Goal: Task Accomplishment & Management: Use online tool/utility

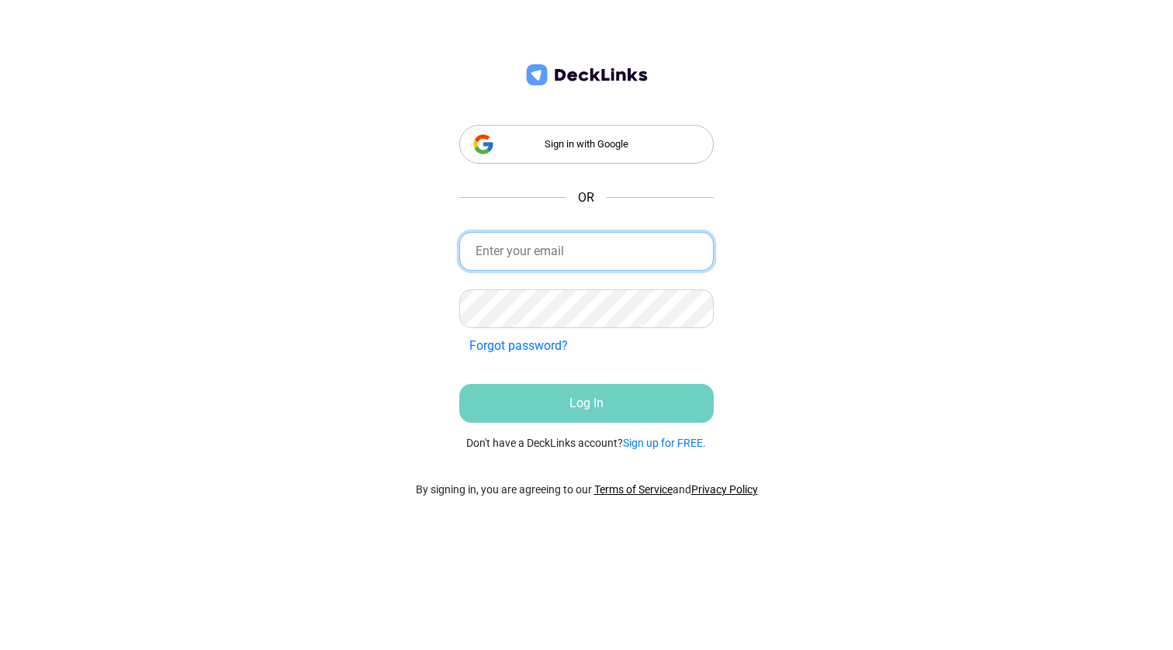
type input "founder"
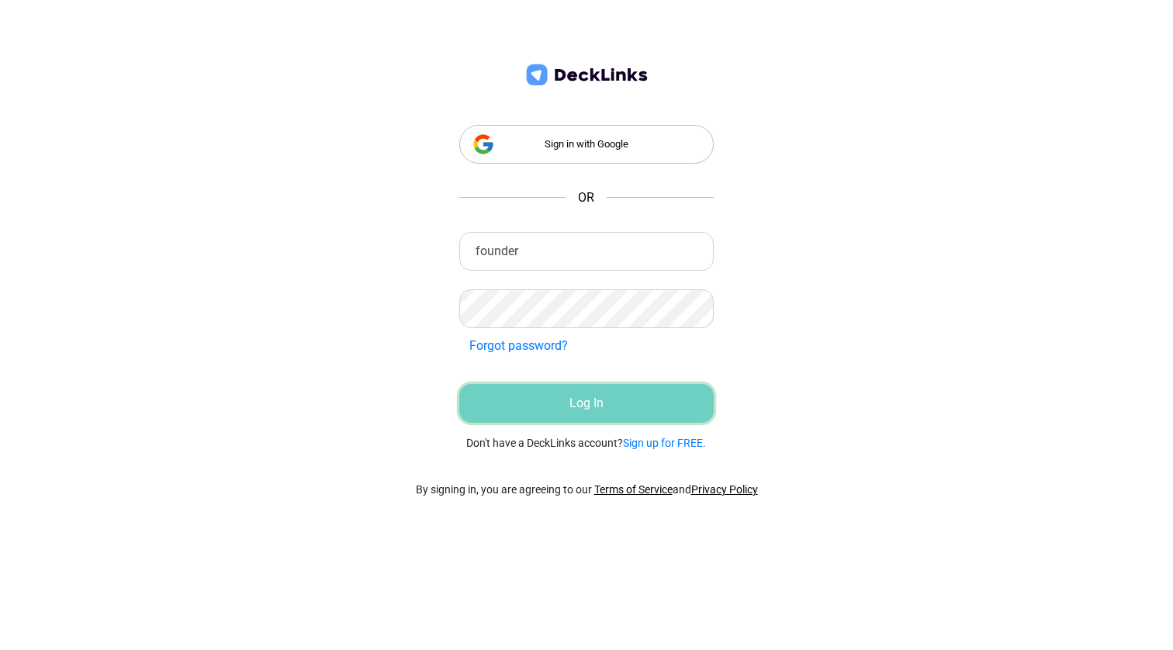
click at [587, 417] on button "Log In" at bounding box center [586, 403] width 255 height 39
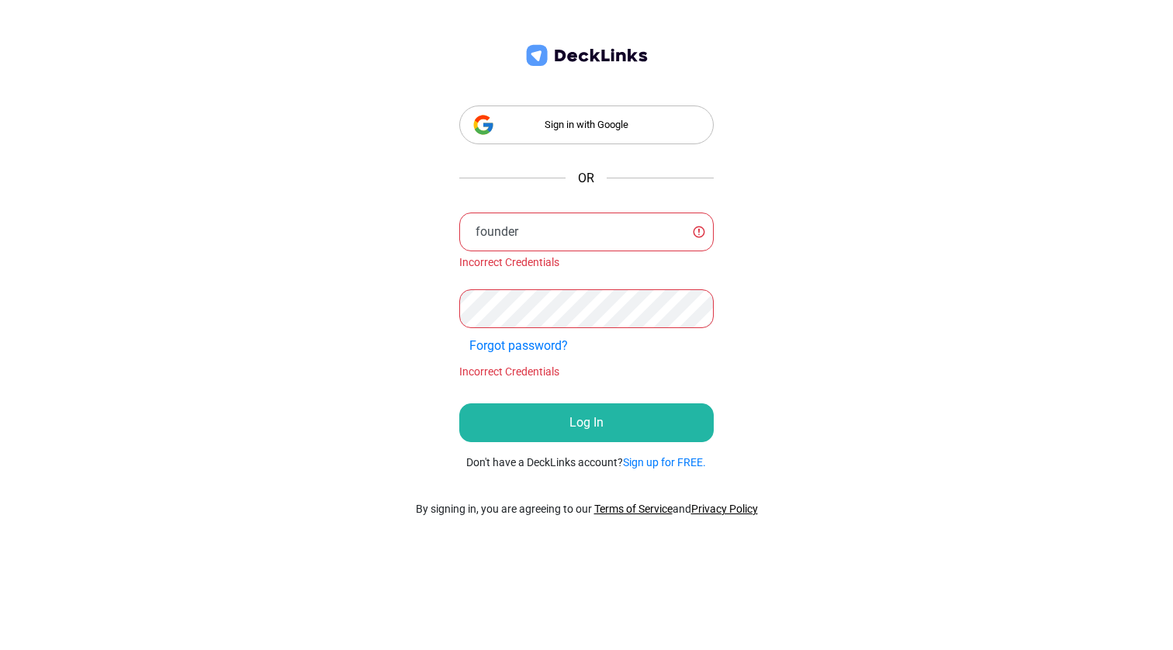
click at [585, 113] on div "Sign in with Google" at bounding box center [586, 125] width 255 height 39
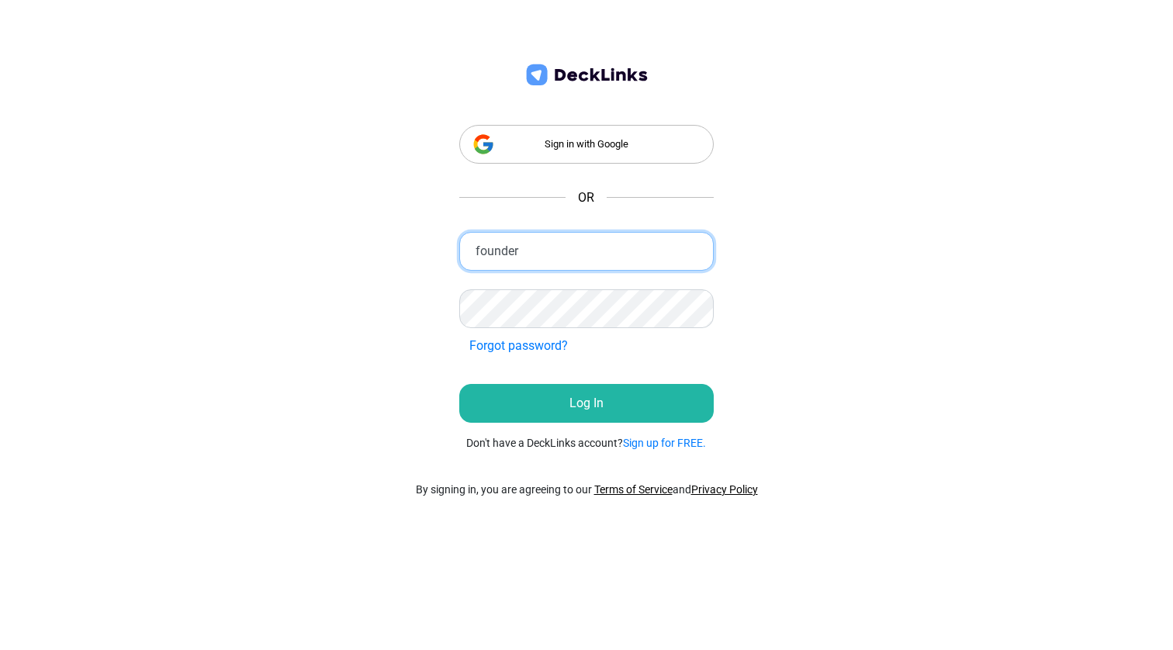
click at [597, 252] on input "founder" at bounding box center [586, 251] width 255 height 39
click at [581, 256] on input "founder" at bounding box center [586, 251] width 255 height 39
click at [530, 254] on input "founder" at bounding box center [586, 251] width 255 height 39
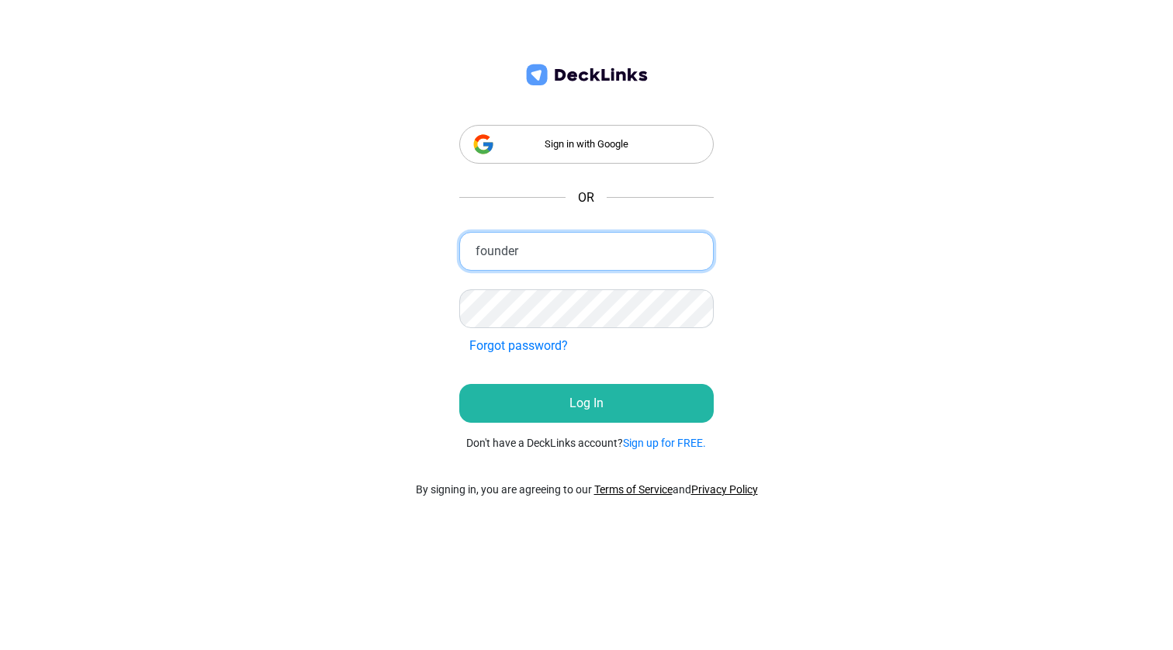
click at [530, 254] on input "founder" at bounding box center [586, 251] width 255 height 39
type input "[EMAIL_ADDRESS][DOMAIN_NAME]"
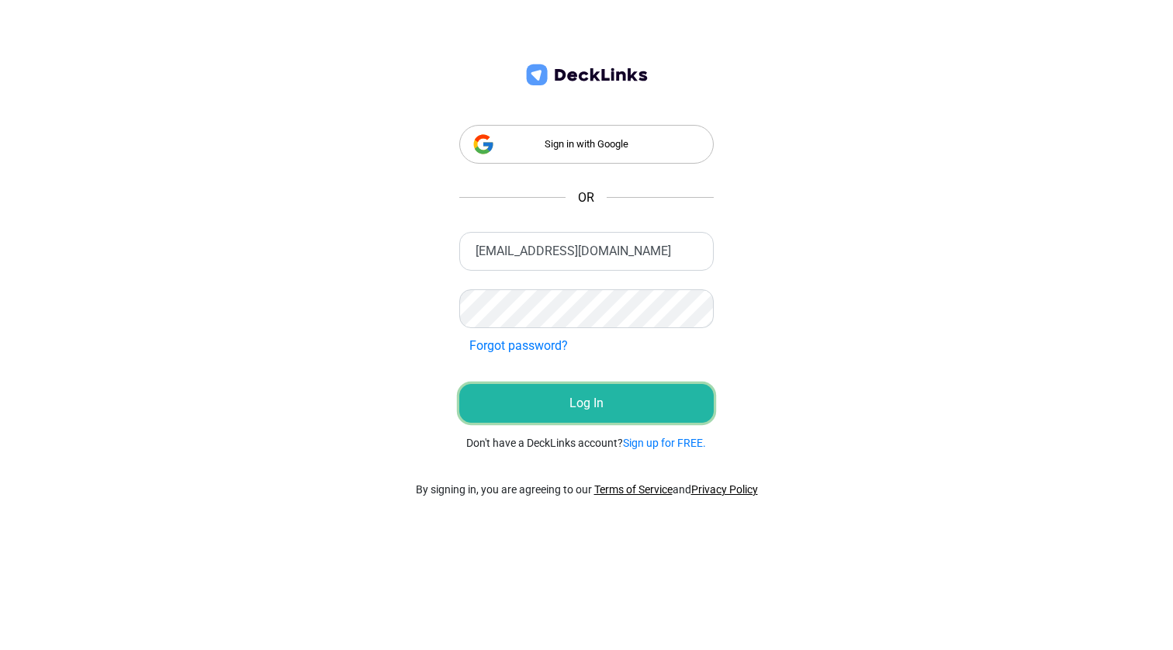
click at [587, 403] on button "Log In" at bounding box center [586, 403] width 255 height 39
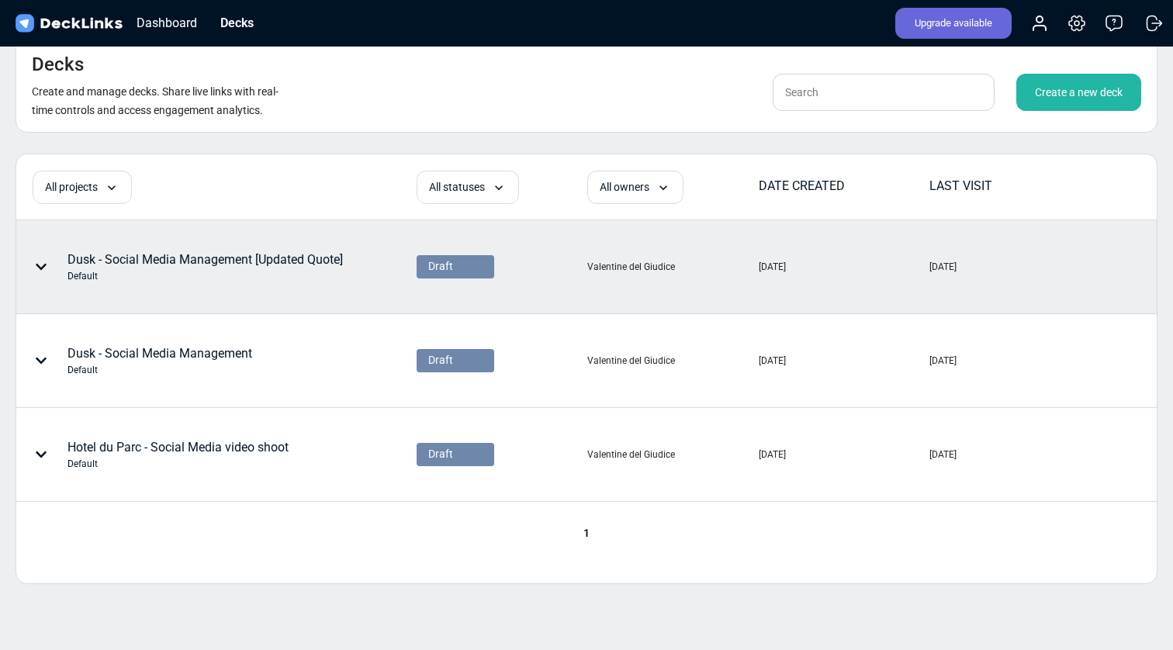
click at [918, 271] on div "May 19, 2025" at bounding box center [844, 267] width 170 height 92
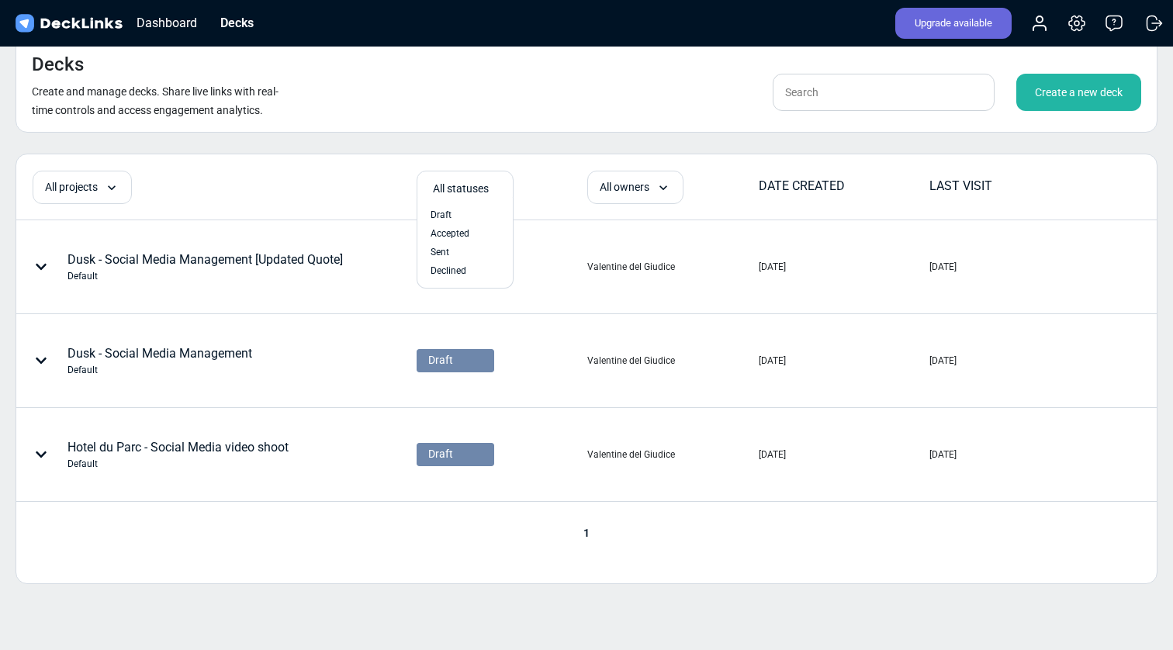
click at [524, 187] on div "4 results available. Select is focused , press Down to open the menu, press lef…" at bounding box center [502, 189] width 170 height 36
click at [1056, 88] on div "Create a new deck" at bounding box center [1078, 92] width 125 height 37
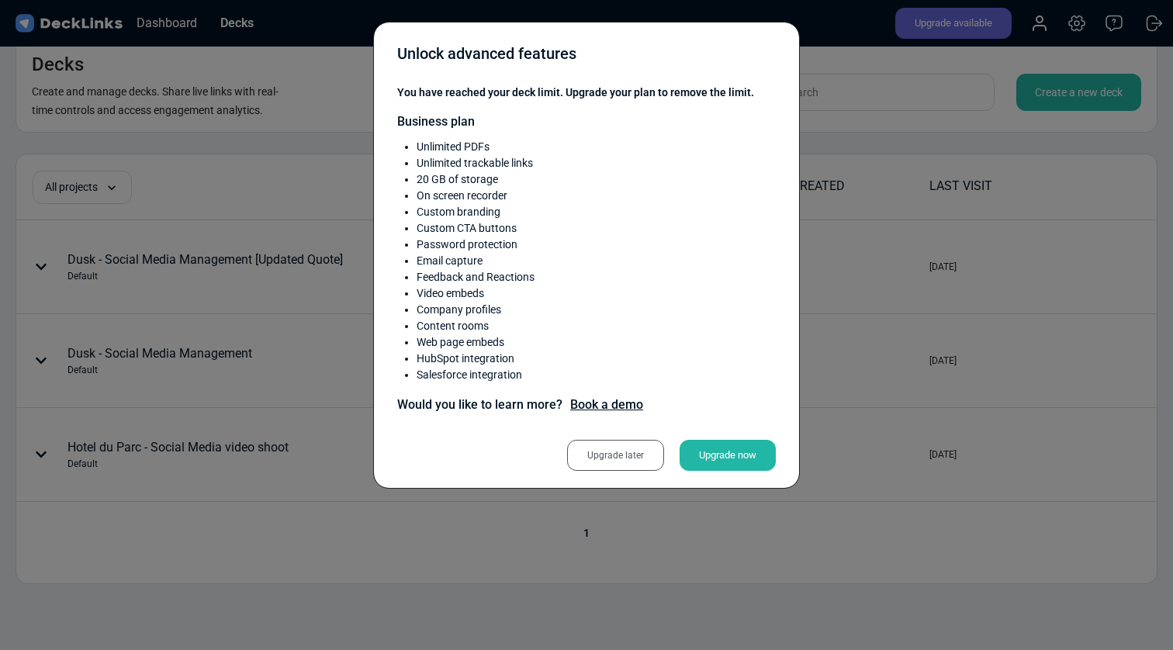
click at [990, 175] on div "Unlock advanced features You have reached your deck limit. Upgrade your plan to…" at bounding box center [586, 325] width 1173 height 650
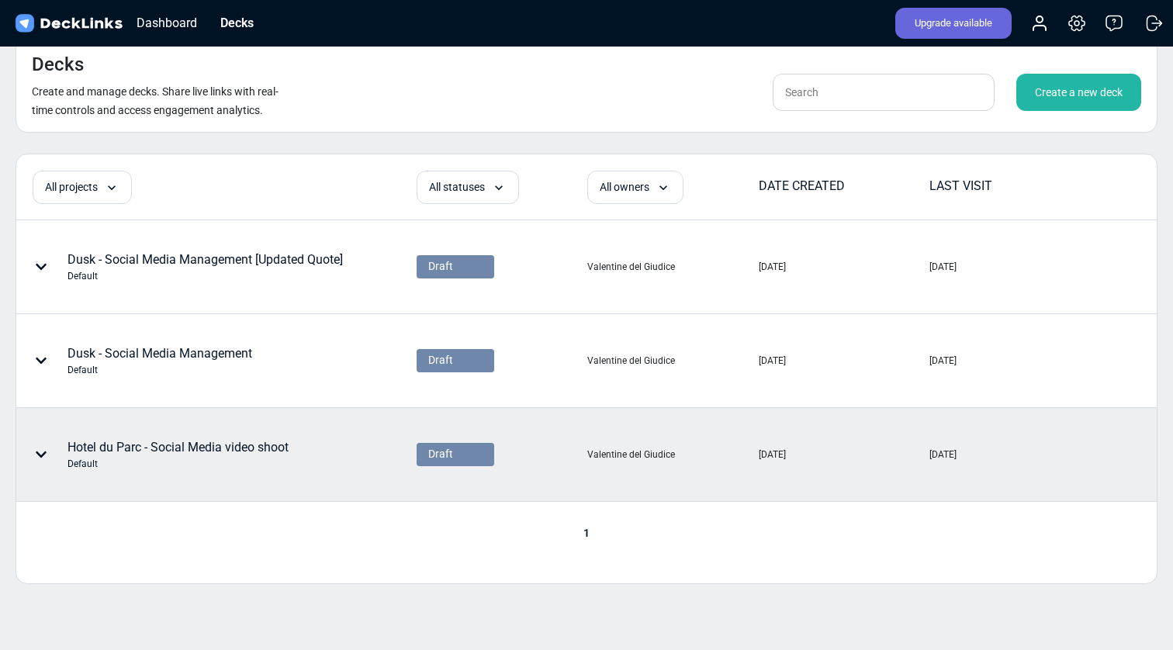
click at [42, 455] on icon at bounding box center [41, 454] width 11 height 6
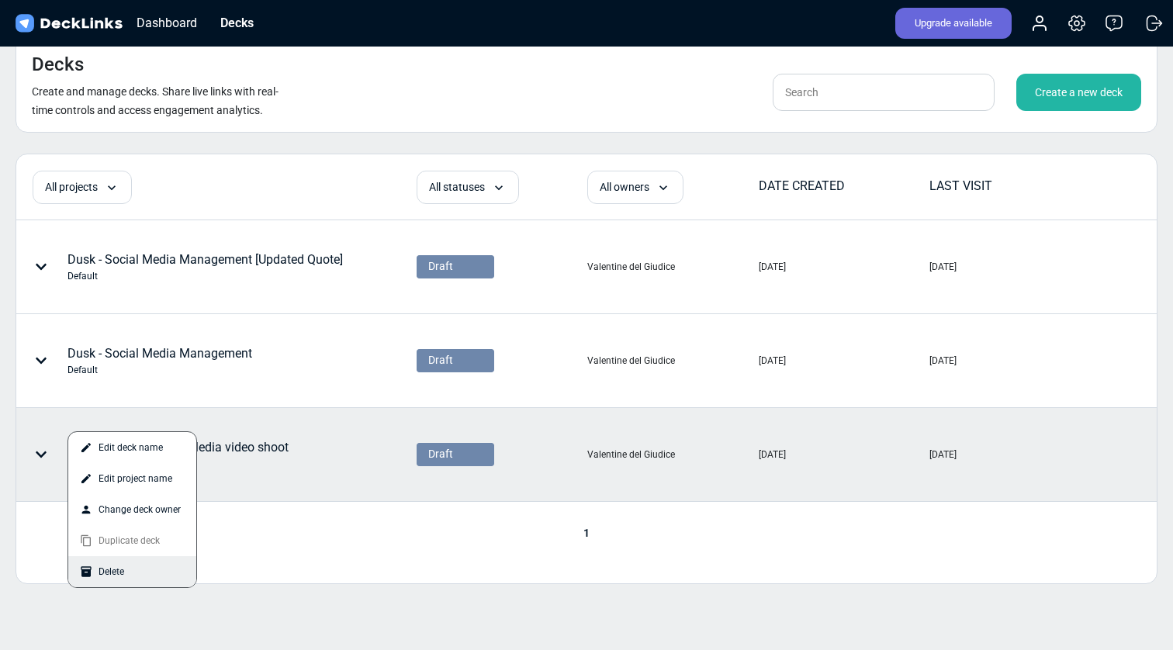
click at [133, 573] on div "Delete" at bounding box center [132, 571] width 128 height 31
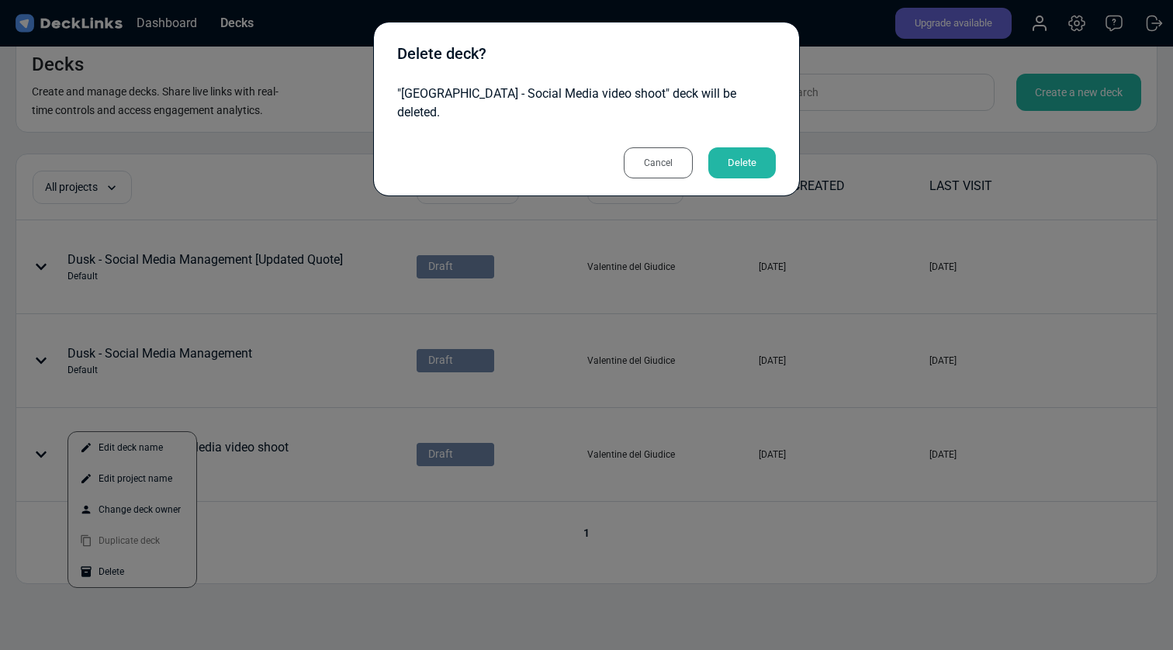
click at [762, 147] on div "Delete" at bounding box center [741, 162] width 67 height 31
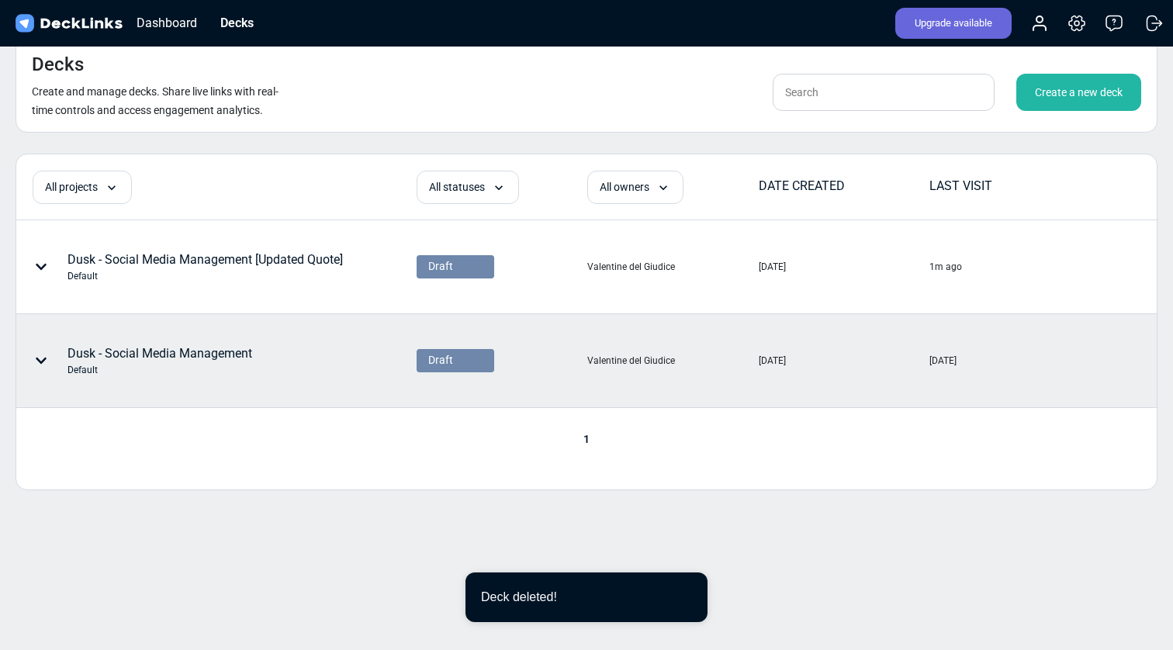
click at [43, 361] on icon at bounding box center [41, 361] width 11 height 6
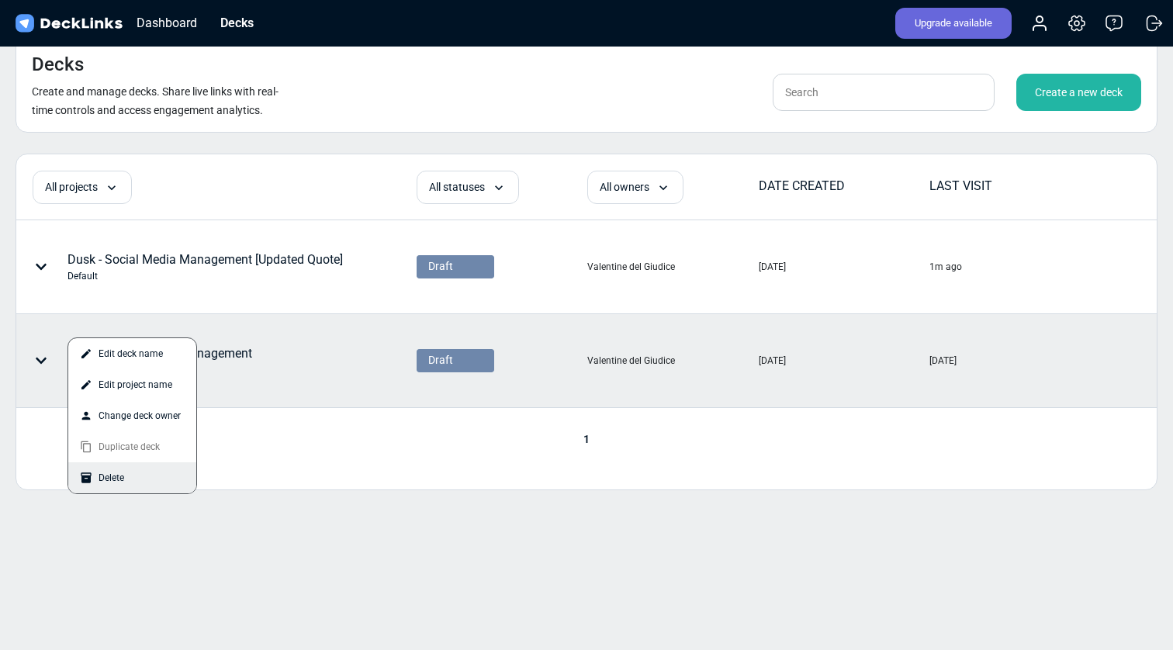
click at [146, 474] on div "Delete" at bounding box center [132, 477] width 128 height 31
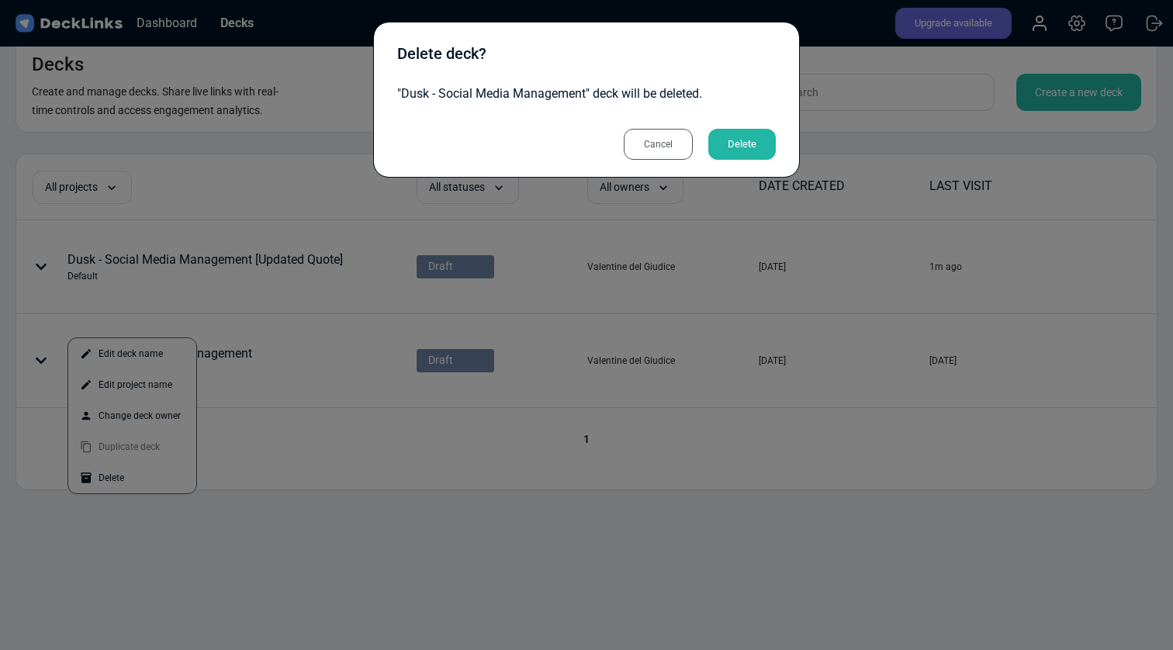
click at [766, 144] on div "Delete" at bounding box center [741, 144] width 67 height 31
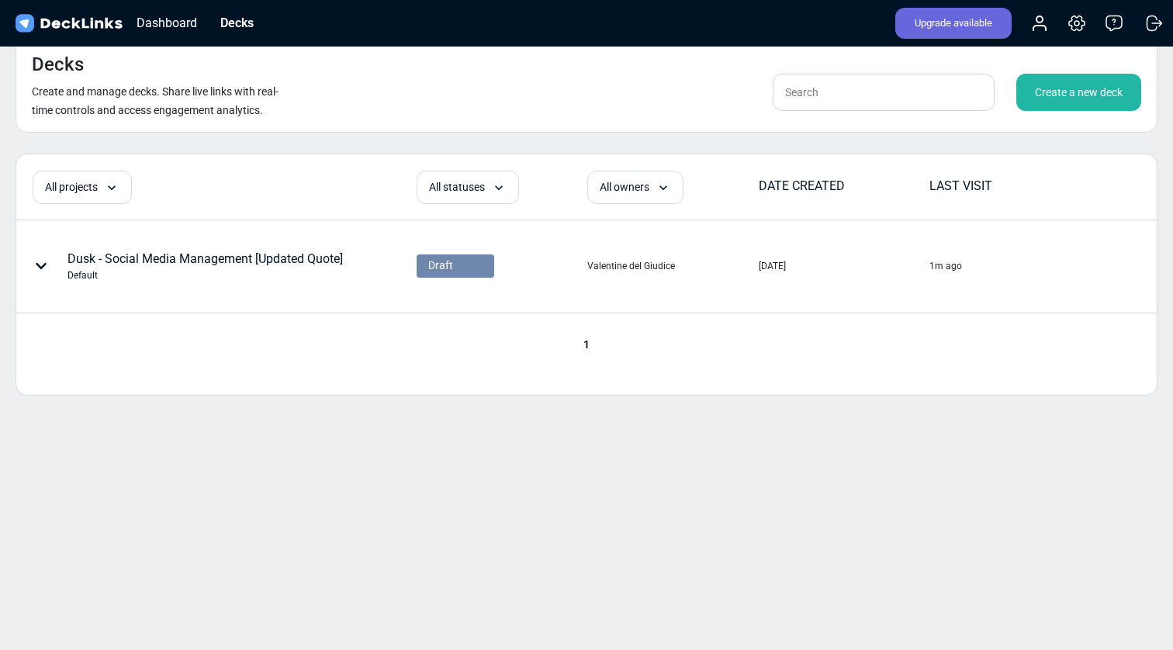
click at [1078, 99] on div "Create a new deck" at bounding box center [1078, 92] width 125 height 37
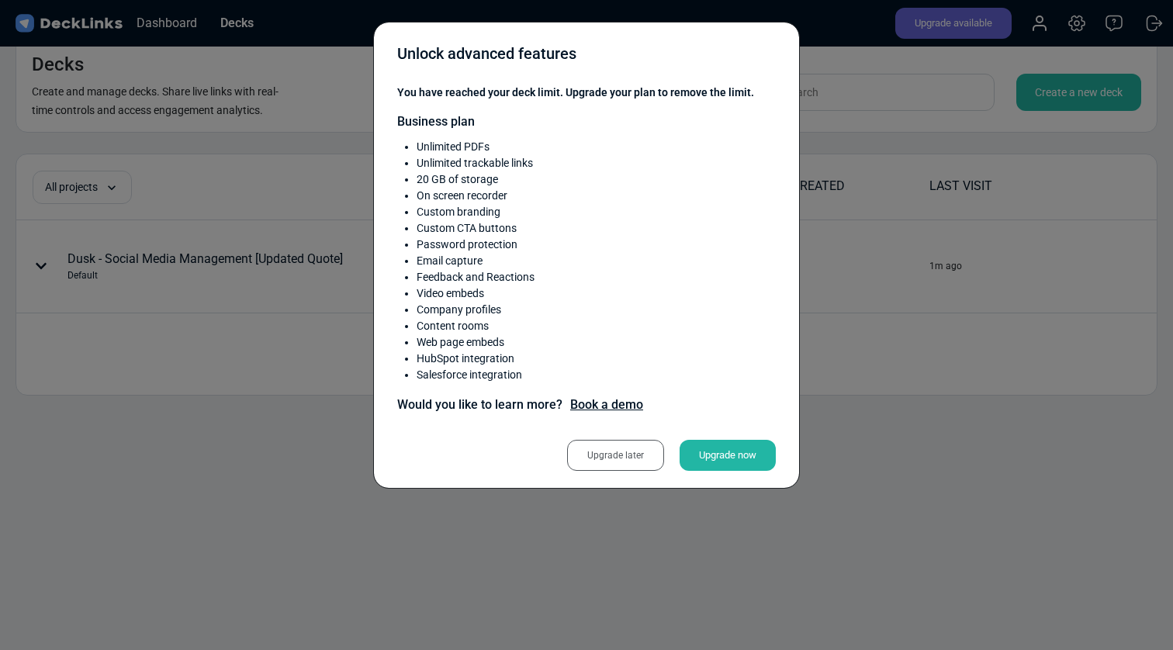
click at [1059, 161] on div "Unlock advanced features You have reached your deck limit. Upgrade your plan to…" at bounding box center [586, 325] width 1173 height 650
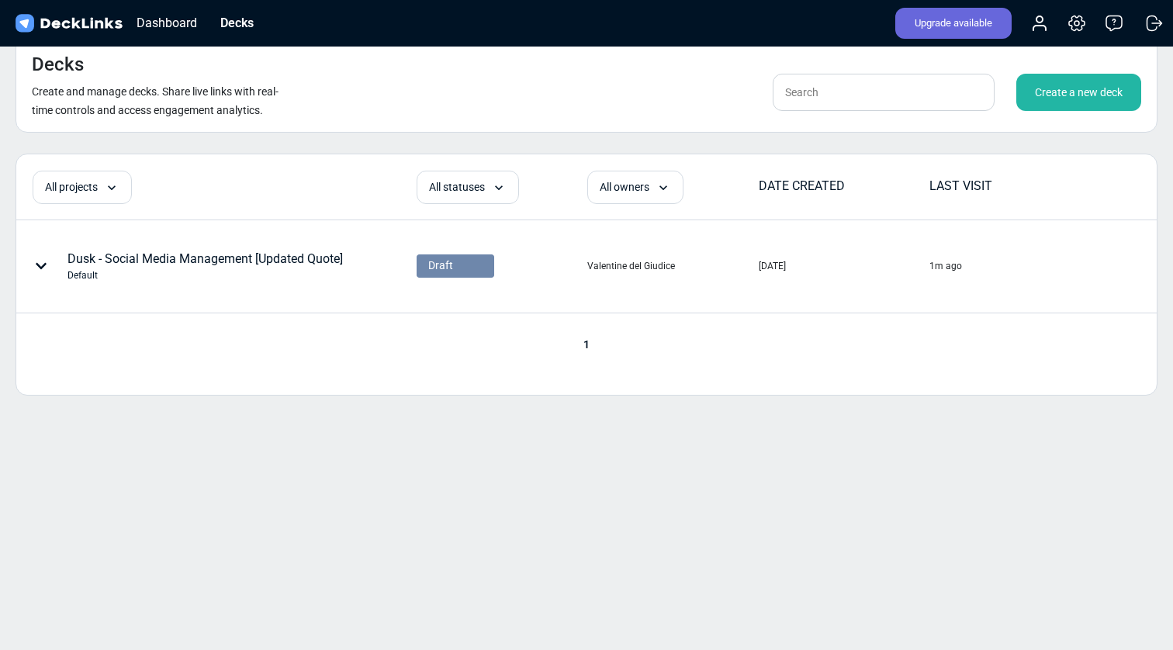
click at [963, 29] on div "Upgrade available" at bounding box center [953, 23] width 116 height 31
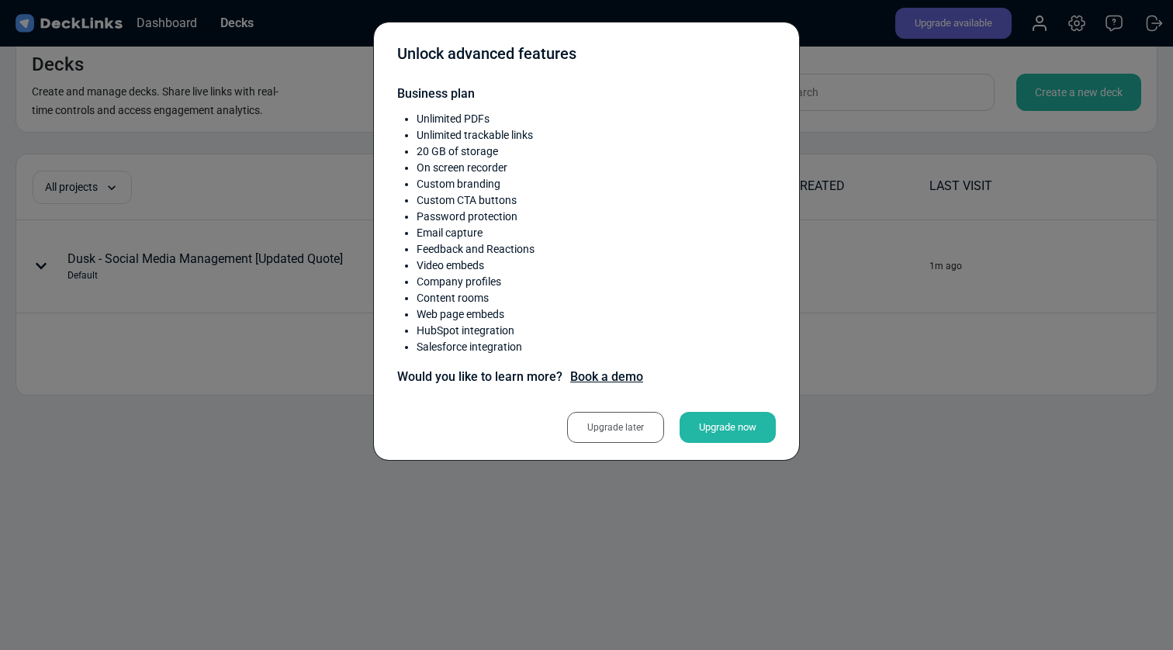
click at [748, 431] on div "Upgrade now" at bounding box center [728, 427] width 96 height 31
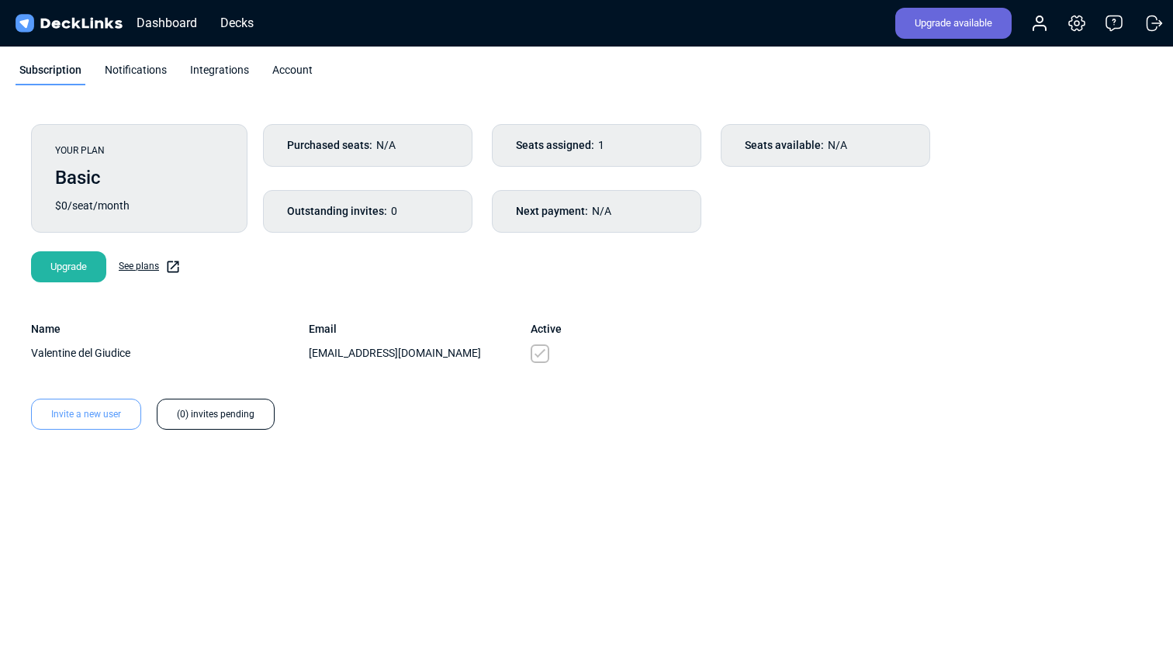
click at [140, 261] on link "See plans" at bounding box center [150, 267] width 62 height 16
click at [168, 24] on div "Dashboard" at bounding box center [167, 22] width 76 height 19
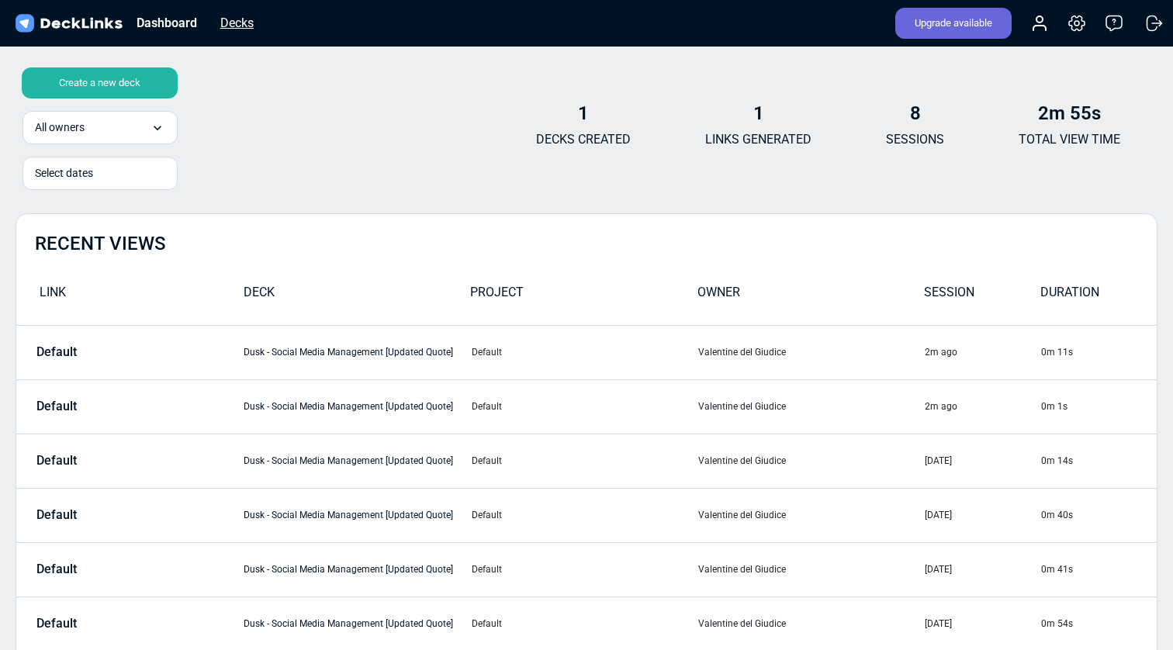
click at [240, 19] on div "Decks" at bounding box center [237, 22] width 49 height 19
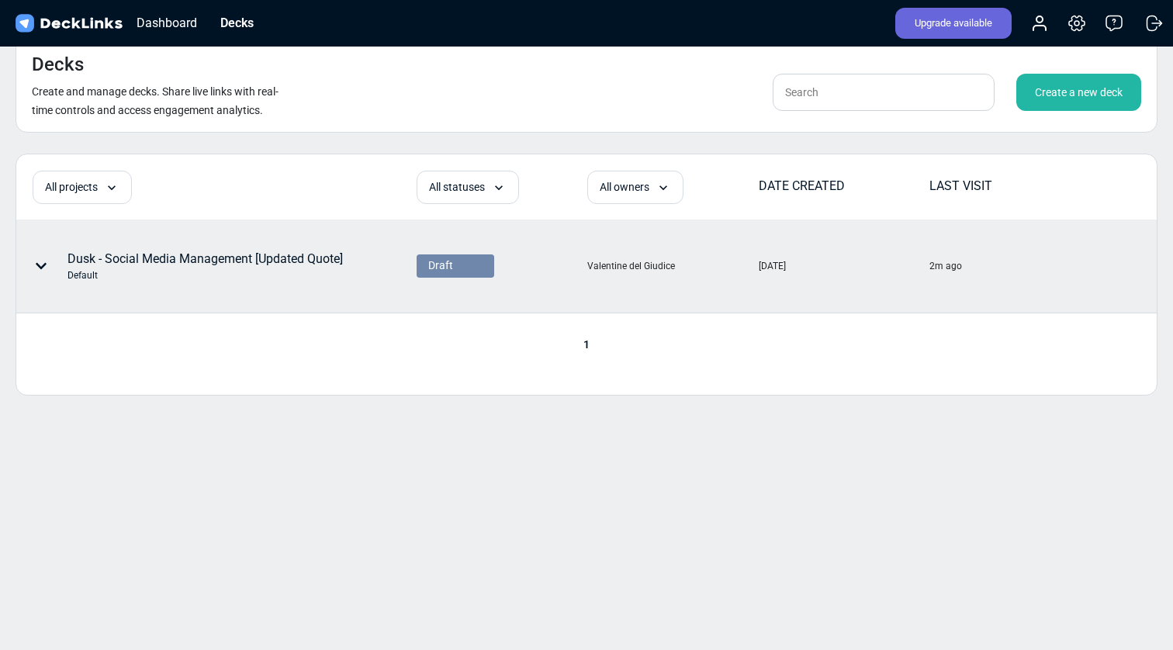
click at [48, 260] on div at bounding box center [44, 266] width 47 height 47
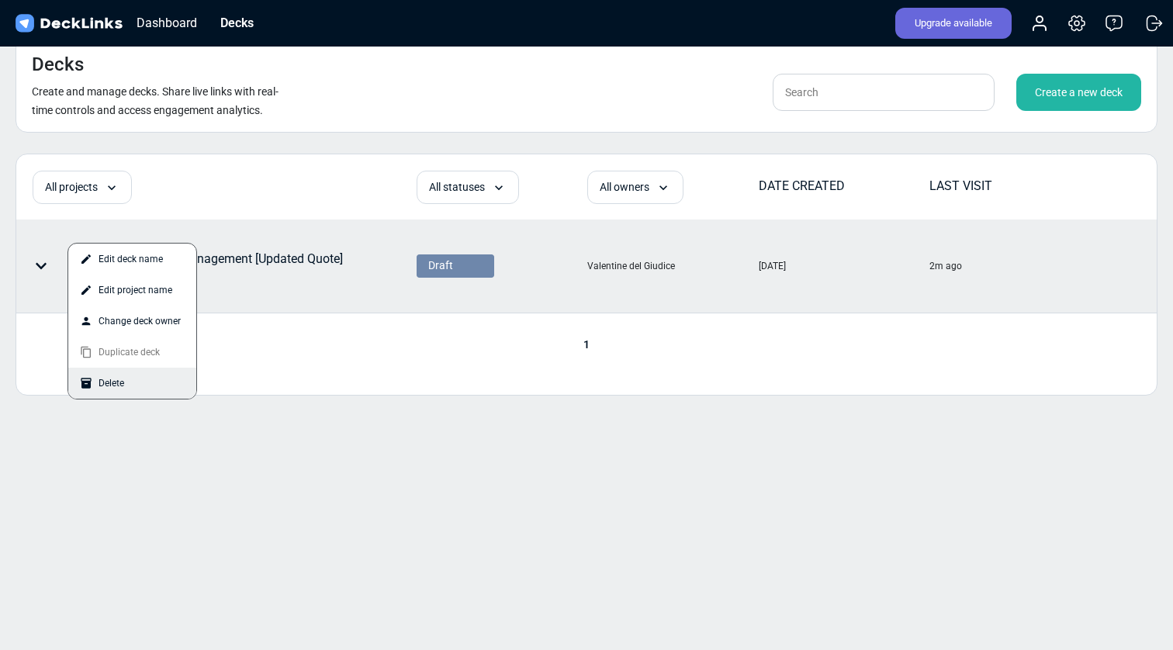
click at [112, 381] on div "Delete" at bounding box center [132, 383] width 128 height 31
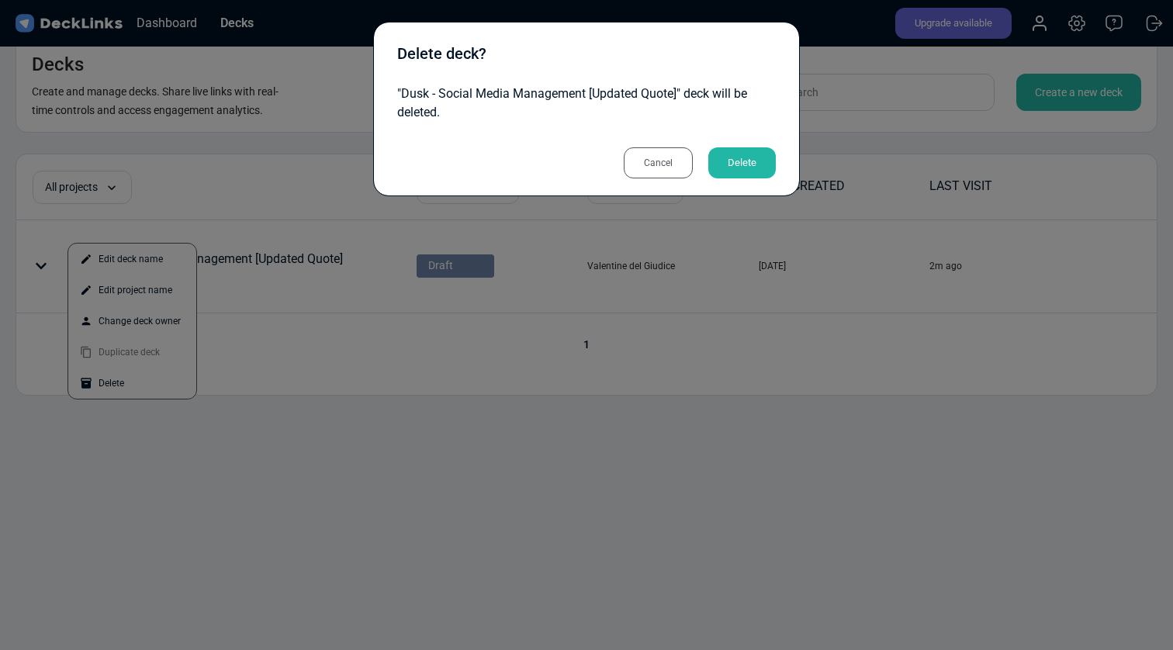
click at [757, 169] on div "Delete" at bounding box center [741, 162] width 67 height 31
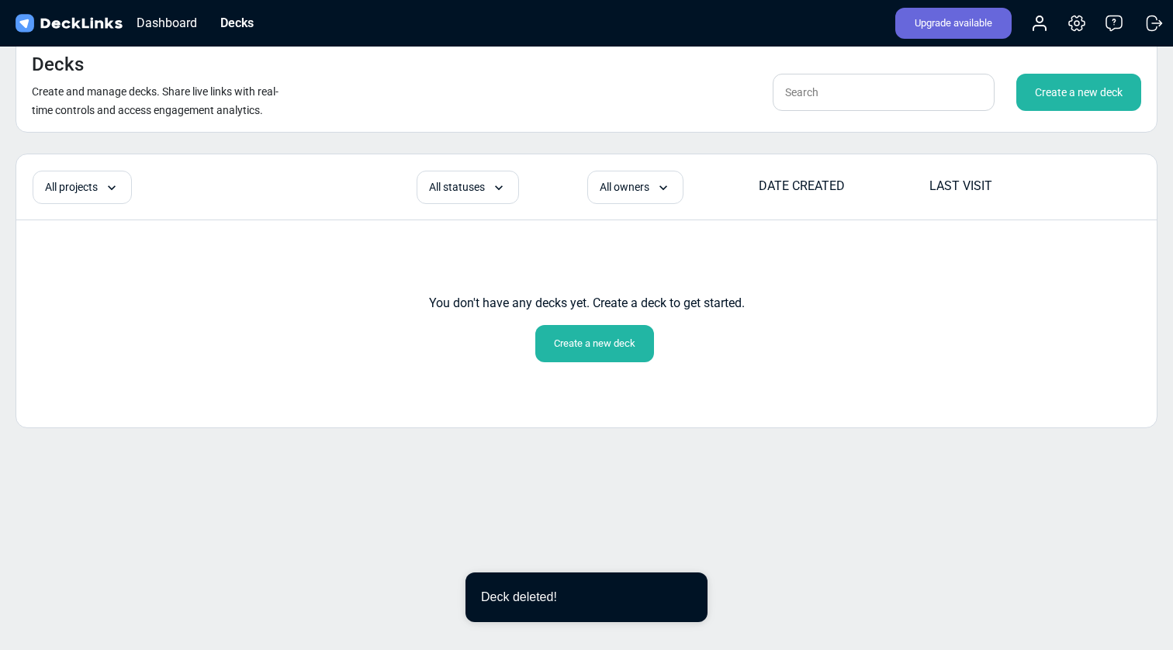
click at [1097, 98] on div "Create a new deck" at bounding box center [1078, 92] width 125 height 37
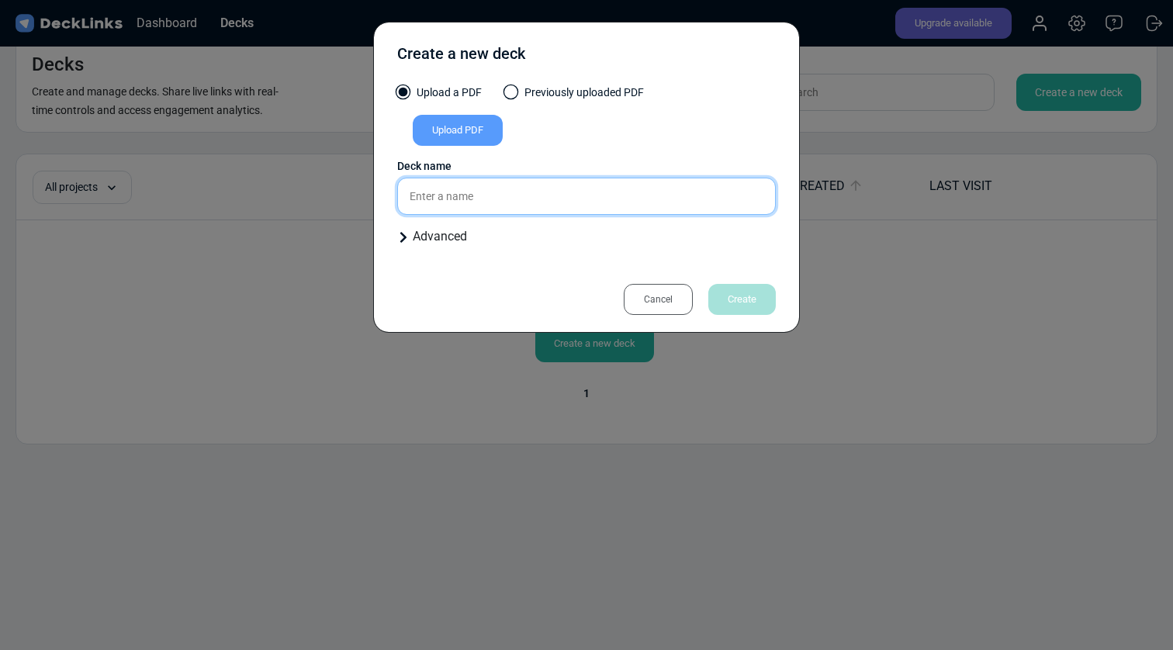
click at [655, 199] on input "text" at bounding box center [586, 196] width 379 height 37
click at [405, 242] on icon at bounding box center [403, 237] width 12 height 12
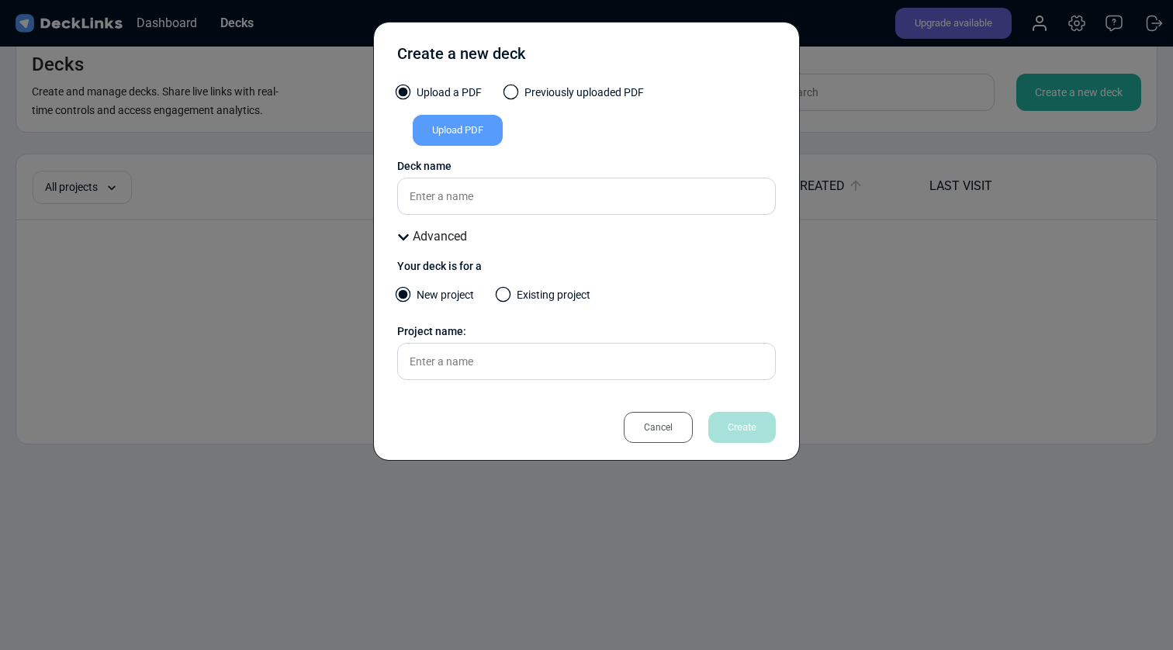
click at [405, 237] on icon at bounding box center [403, 237] width 11 height 6
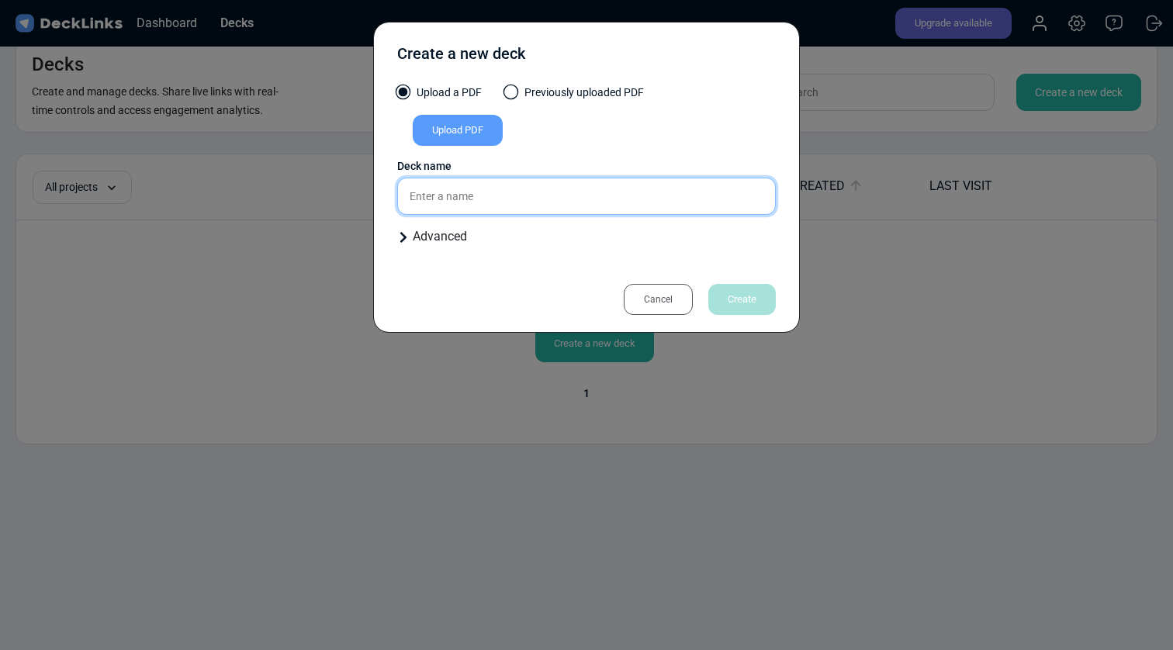
click at [446, 200] on input "text" at bounding box center [586, 196] width 379 height 37
click at [527, 205] on input "rēve studio - digital brand management" at bounding box center [586, 196] width 379 height 37
click at [534, 192] on input "rēve studio - digital brand management" at bounding box center [586, 196] width 379 height 37
click at [650, 207] on input "rēve studio - digital brand image management" at bounding box center [586, 196] width 379 height 37
click at [520, 197] on input "rēve studio - digital brand image management" at bounding box center [586, 196] width 379 height 37
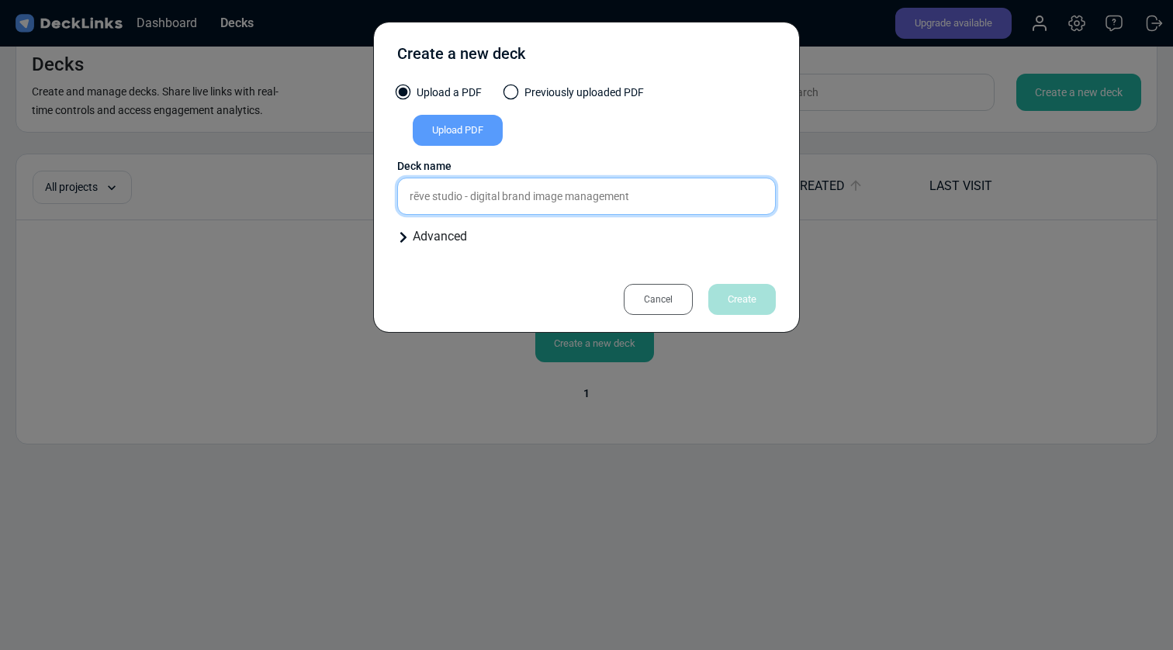
click at [520, 197] on input "rēve studio - digital brand image management" at bounding box center [586, 196] width 379 height 37
click at [538, 199] on input "rēve studio - digital brand image management" at bounding box center [586, 196] width 379 height 37
click at [638, 195] on input "rēve studio - digital brand management" at bounding box center [586, 196] width 379 height 37
type input "rēve studio - digital brand management services 2025"
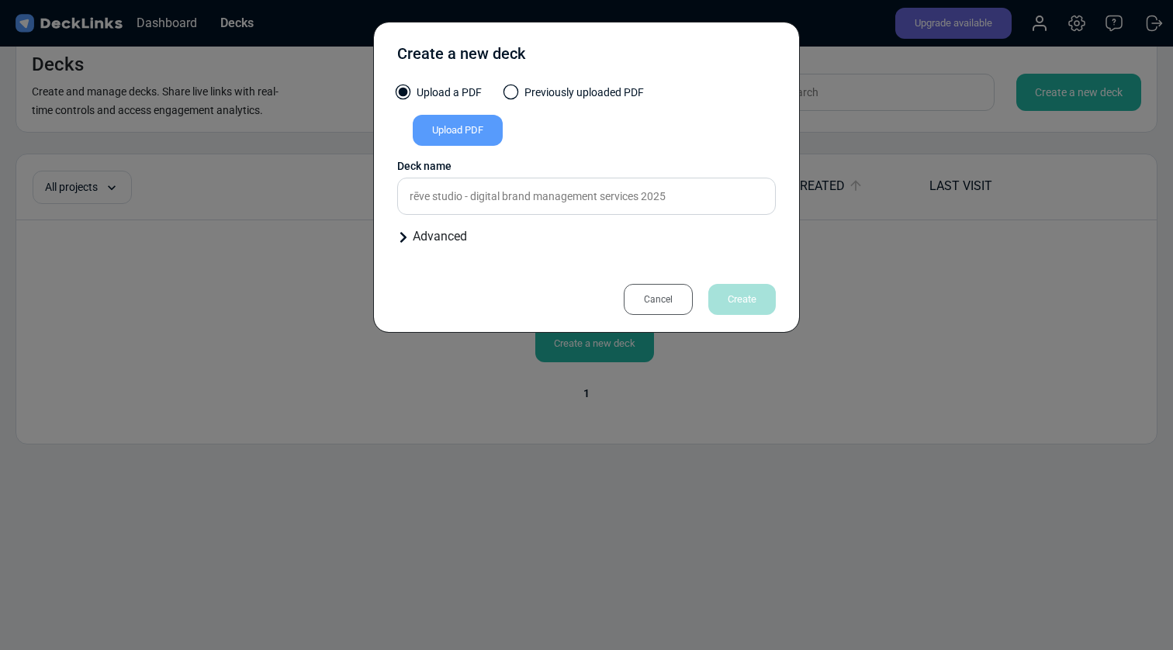
click at [645, 237] on div "Advanced" at bounding box center [586, 236] width 379 height 19
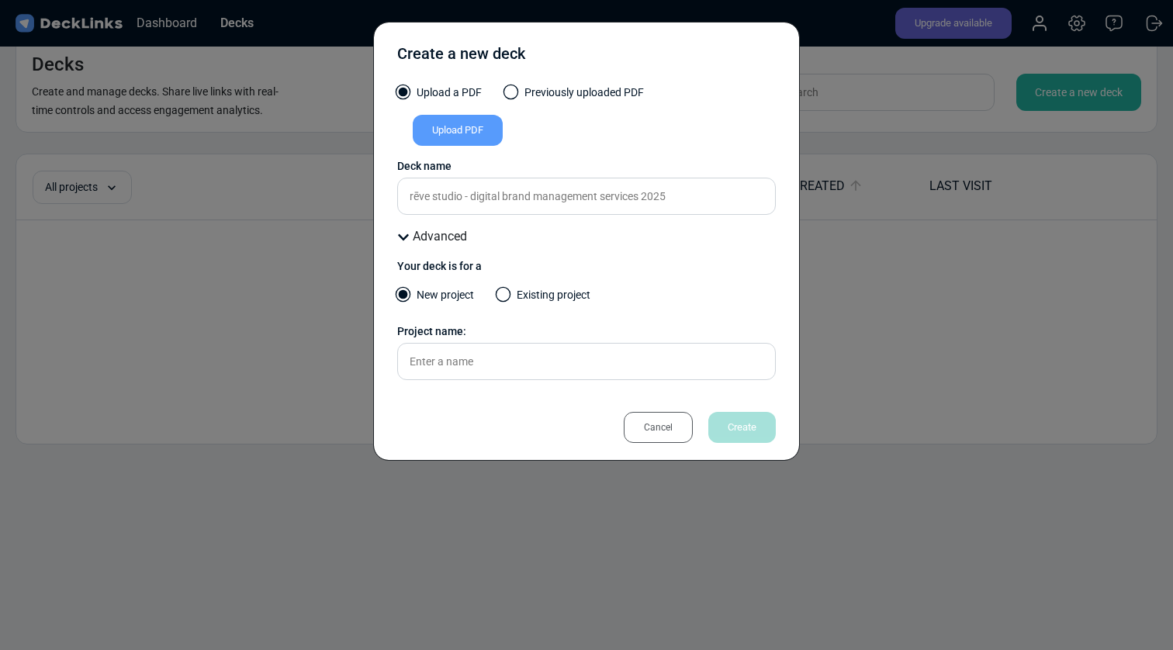
click at [440, 233] on div "Advanced" at bounding box center [586, 236] width 379 height 19
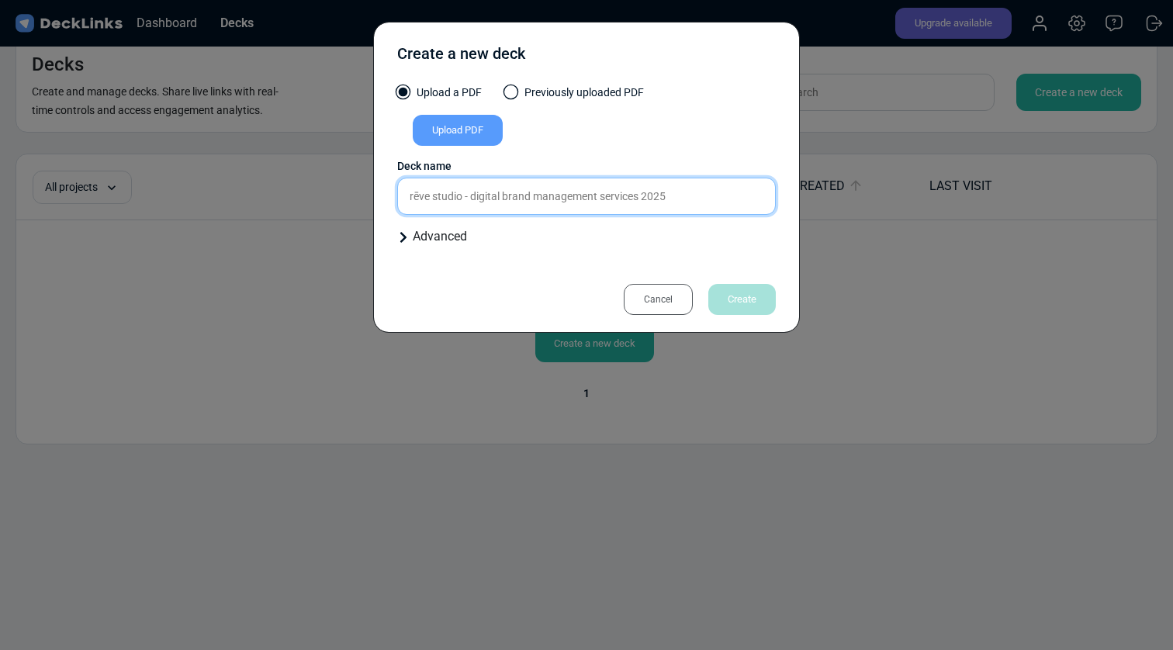
click at [541, 200] on input "rēve studio - digital brand management services 2025" at bounding box center [586, 196] width 379 height 37
click at [719, 232] on div "Advanced" at bounding box center [586, 236] width 379 height 19
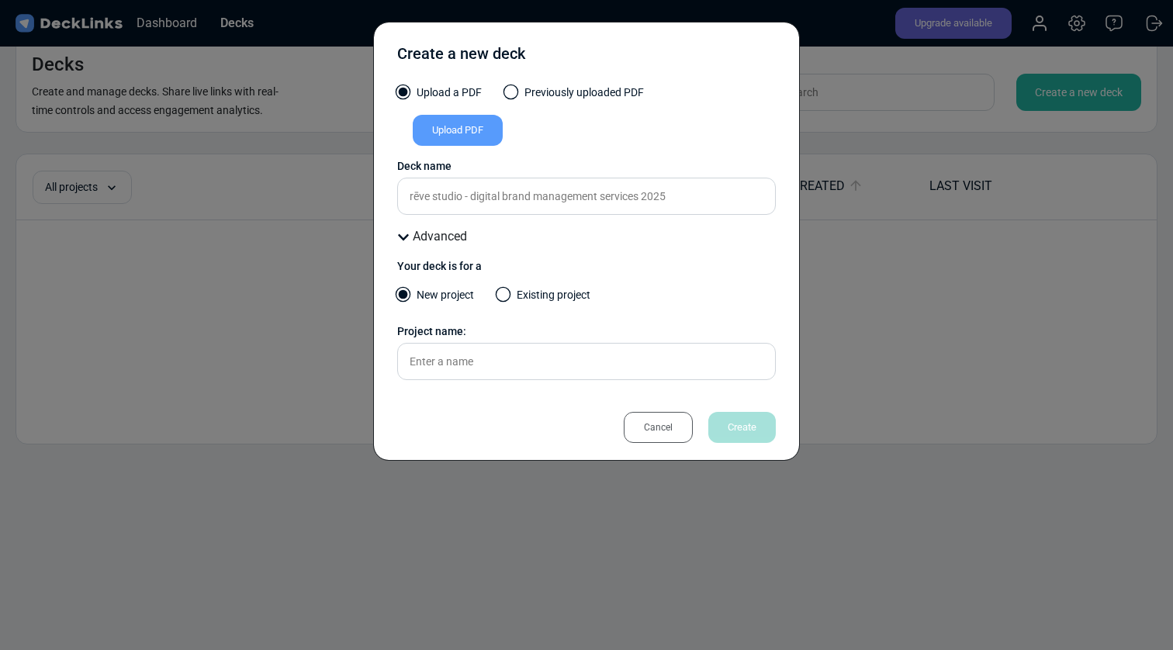
click at [458, 237] on div "Advanced" at bounding box center [586, 236] width 379 height 19
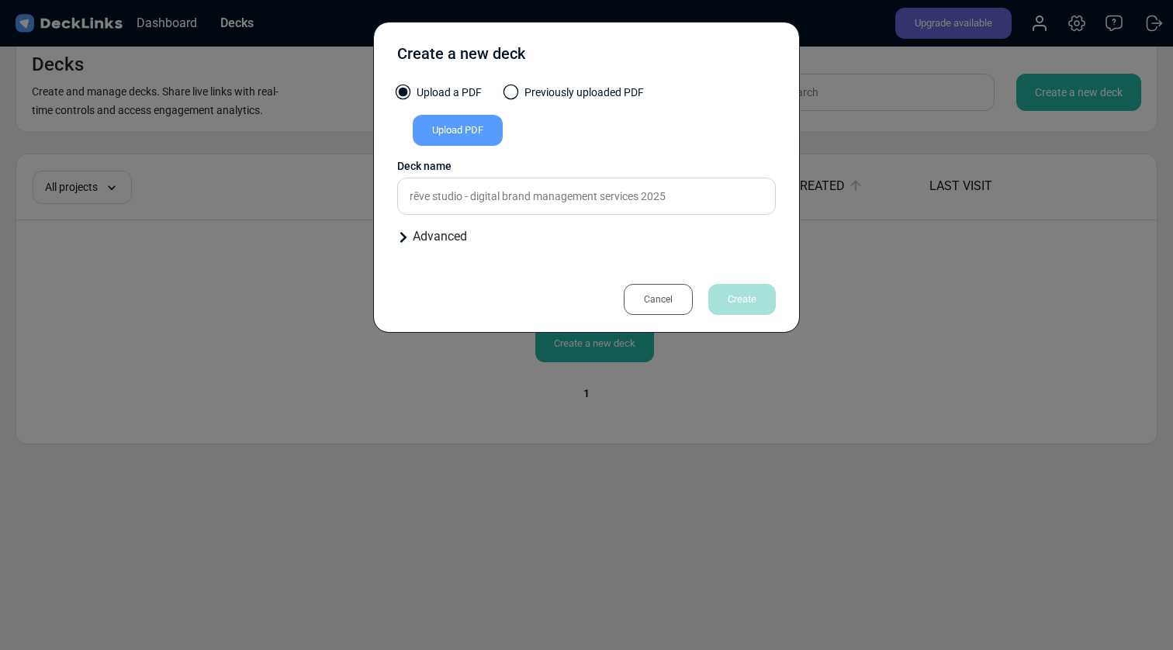
click at [471, 123] on div "Upload PDF" at bounding box center [458, 130] width 90 height 31
click at [0, 0] on input "Upload PDF" at bounding box center [0, 0] width 0 height 0
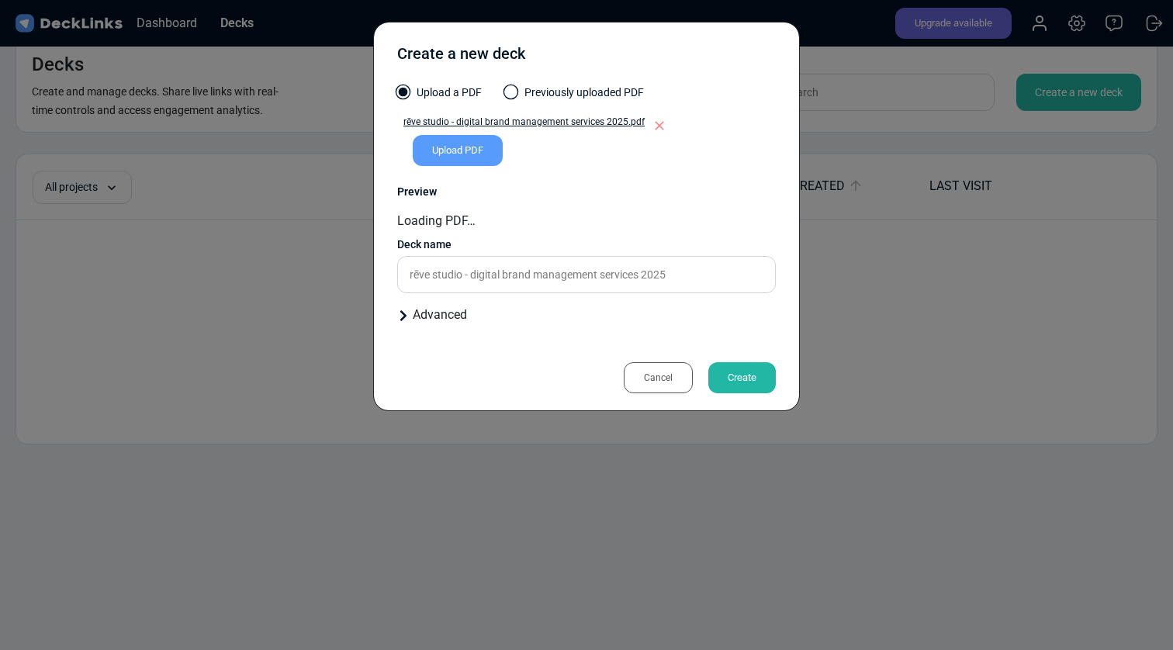
click at [740, 327] on div "Upload a PDF Previously uploaded PDF rēve studio - digital brand management se…" at bounding box center [586, 211] width 379 height 252
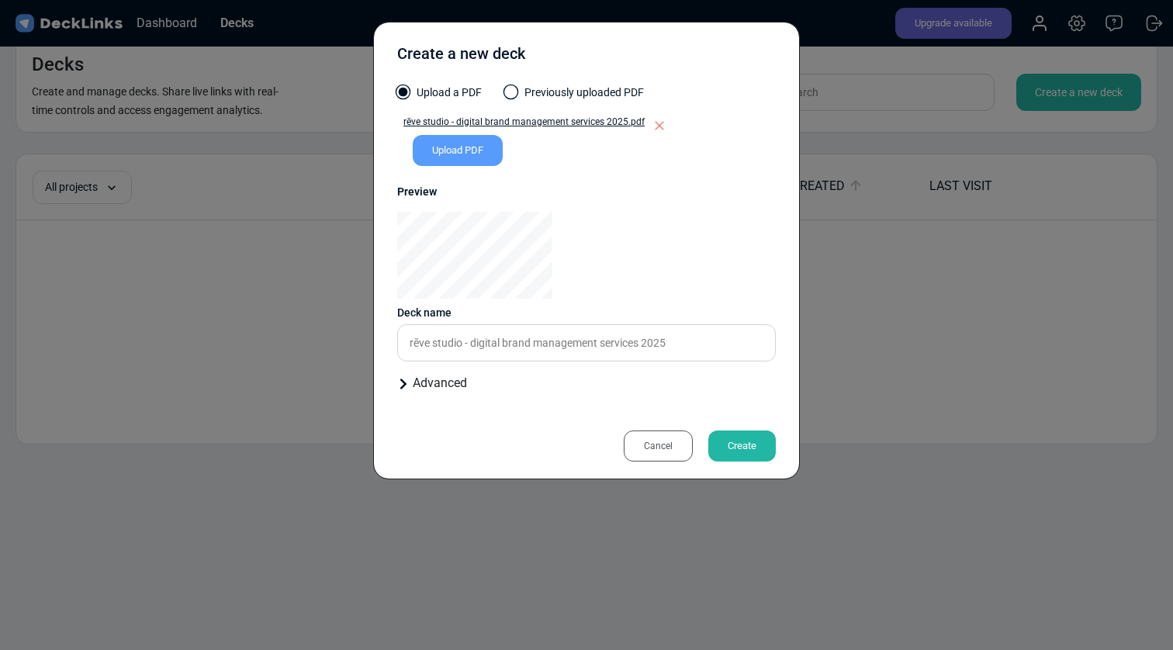
click at [729, 451] on div "Create" at bounding box center [741, 446] width 67 height 31
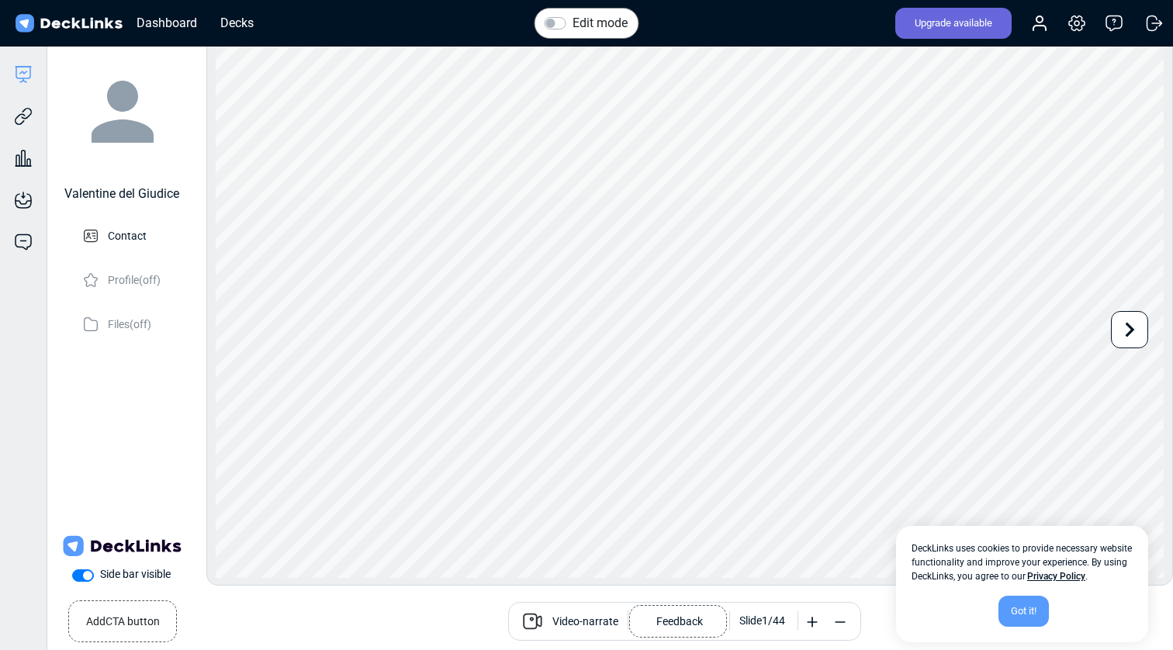
click at [100, 575] on label "Side bar visible" at bounding box center [135, 574] width 71 height 16
click at [81, 575] on input "Side bar visible" at bounding box center [78, 574] width 12 height 16
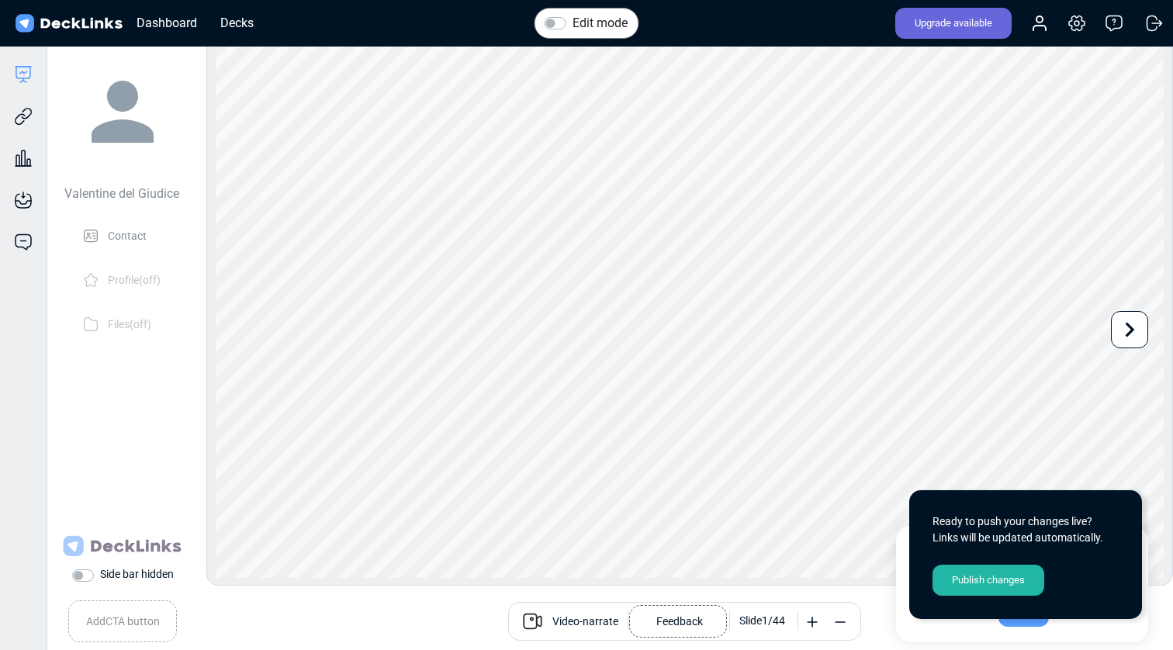
click at [100, 579] on label "Side bar hidden" at bounding box center [137, 574] width 74 height 16
click at [84, 579] on input "Side bar hidden" at bounding box center [78, 574] width 12 height 16
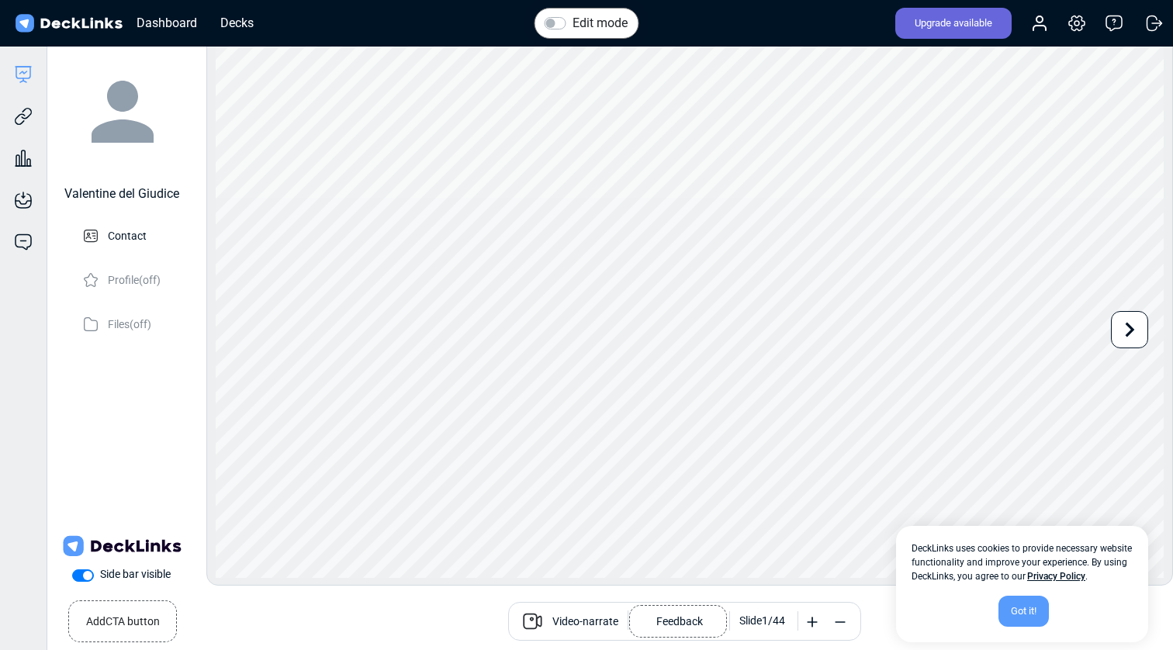
click at [100, 579] on label "Side bar visible" at bounding box center [135, 574] width 71 height 16
click at [78, 579] on input "Side bar visible" at bounding box center [78, 574] width 12 height 16
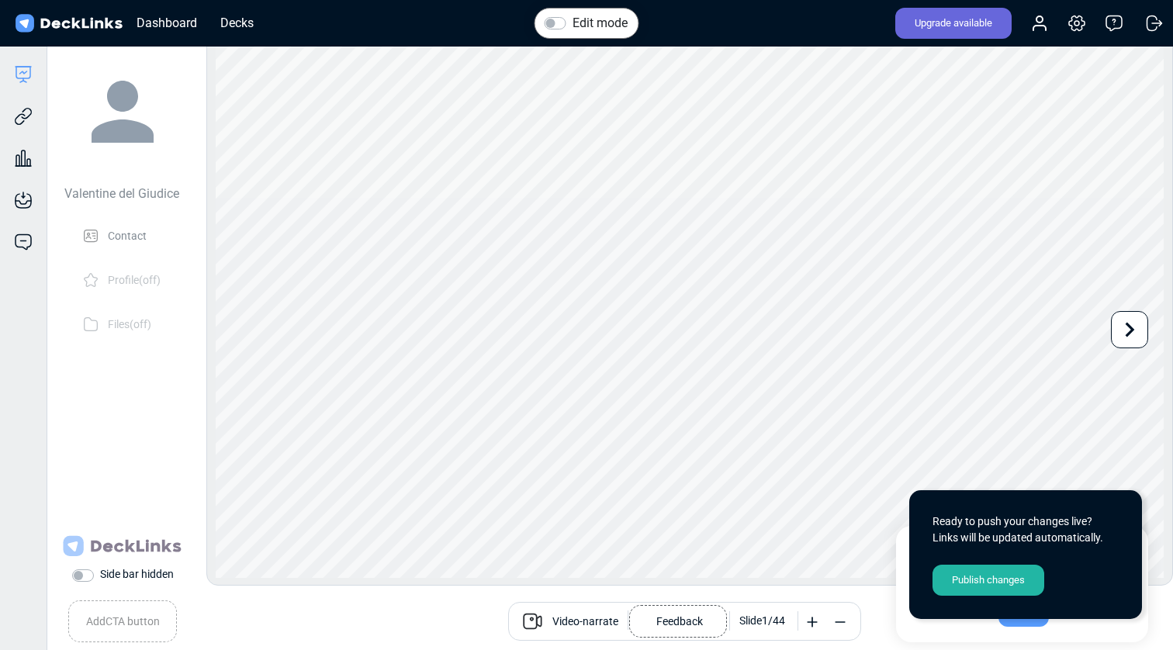
click at [984, 576] on div "Publish changes" at bounding box center [988, 580] width 112 height 31
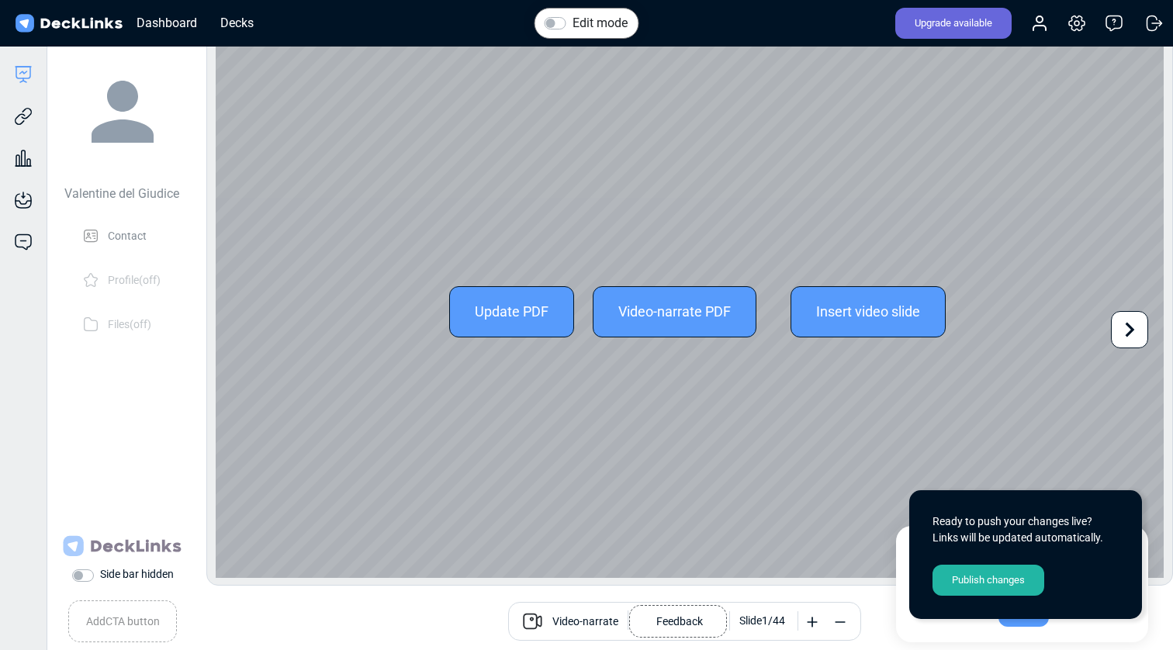
click at [1053, 441] on div "Update PDF Video-narrate PDF Insert video slide" at bounding box center [690, 311] width 948 height 533
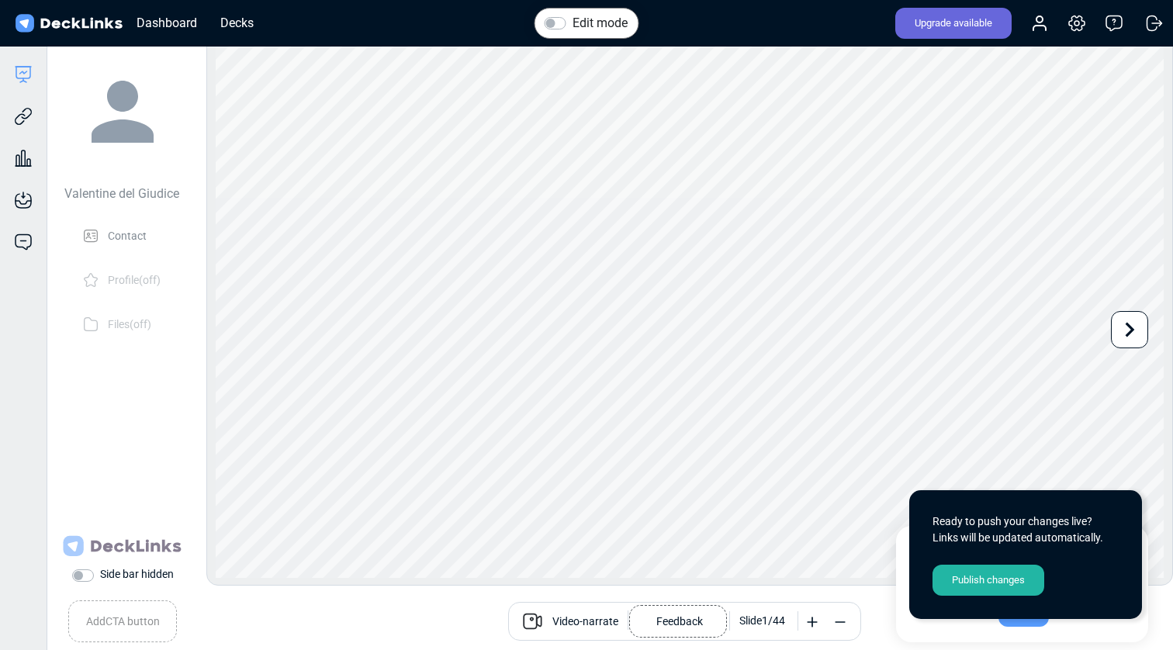
click at [905, 592] on div "DeckLinks uses cookies to provide necessary website functionality and improve y…" at bounding box center [1022, 584] width 252 height 116
click at [1012, 620] on div "Got it!" at bounding box center [1023, 611] width 50 height 31
click at [23, 113] on icon at bounding box center [23, 116] width 19 height 19
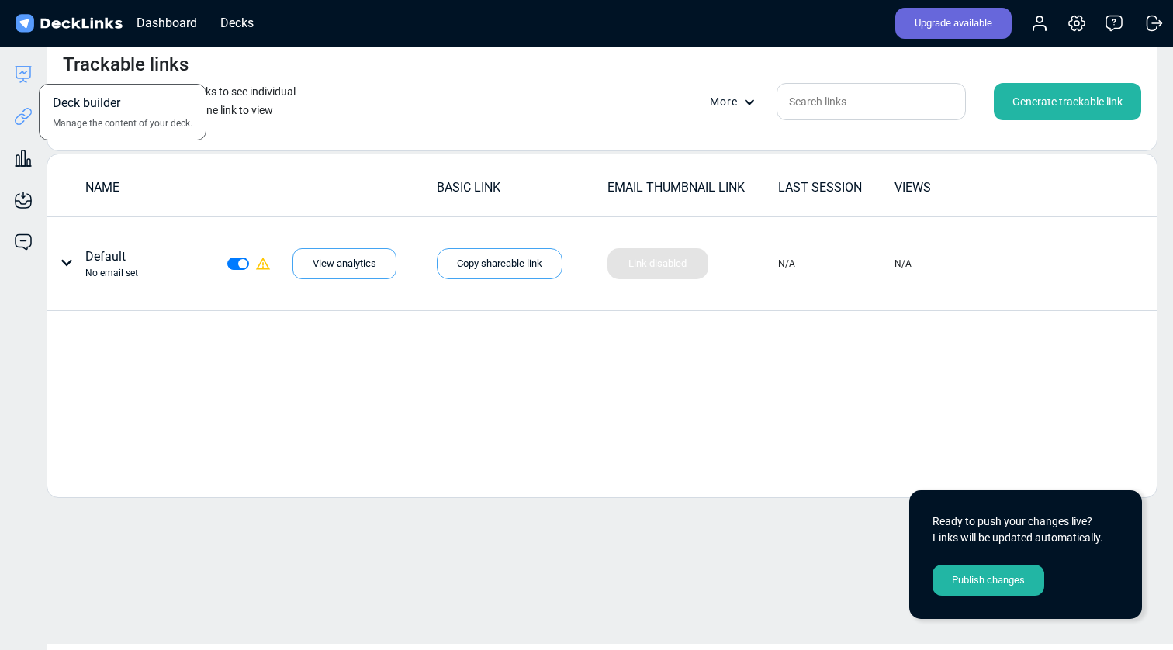
click at [23, 71] on icon at bounding box center [23, 74] width 19 height 19
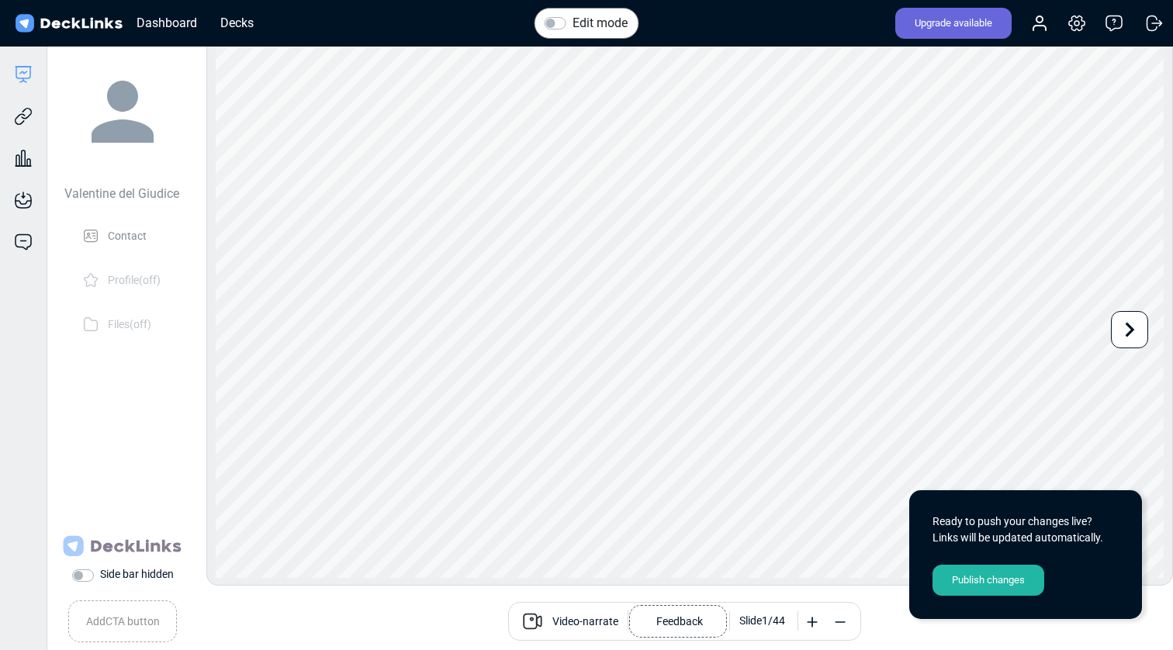
click at [1018, 589] on div "Publish changes" at bounding box center [988, 580] width 112 height 31
click at [28, 110] on icon at bounding box center [23, 116] width 19 height 19
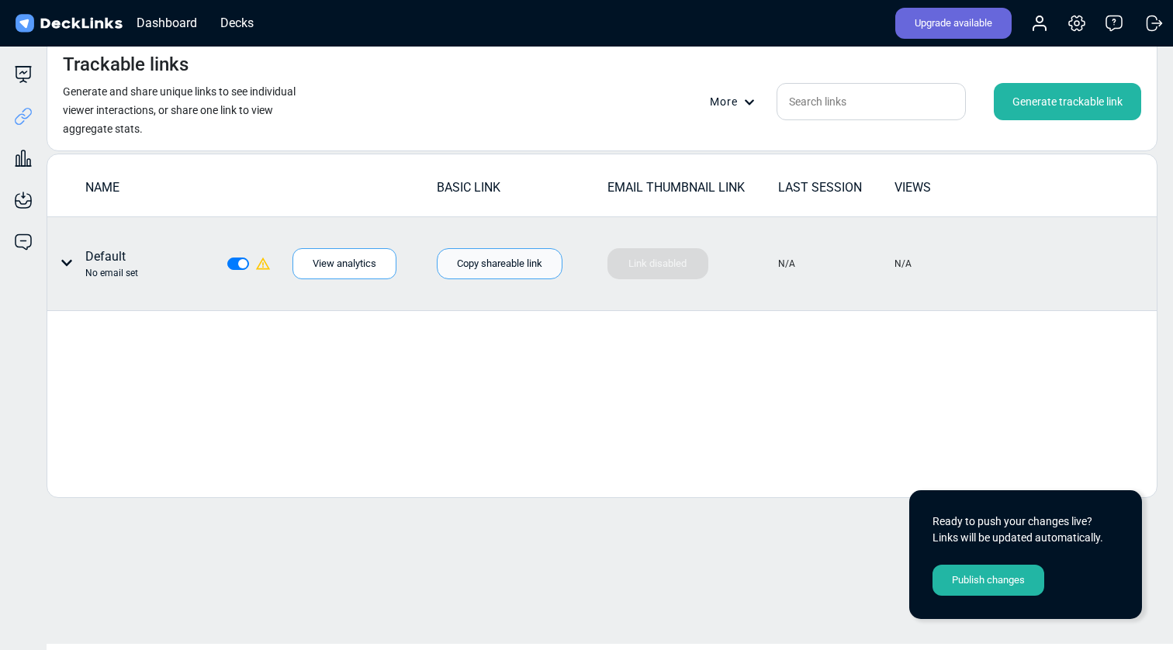
click at [479, 265] on div "Copy shareable link" at bounding box center [500, 263] width 126 height 31
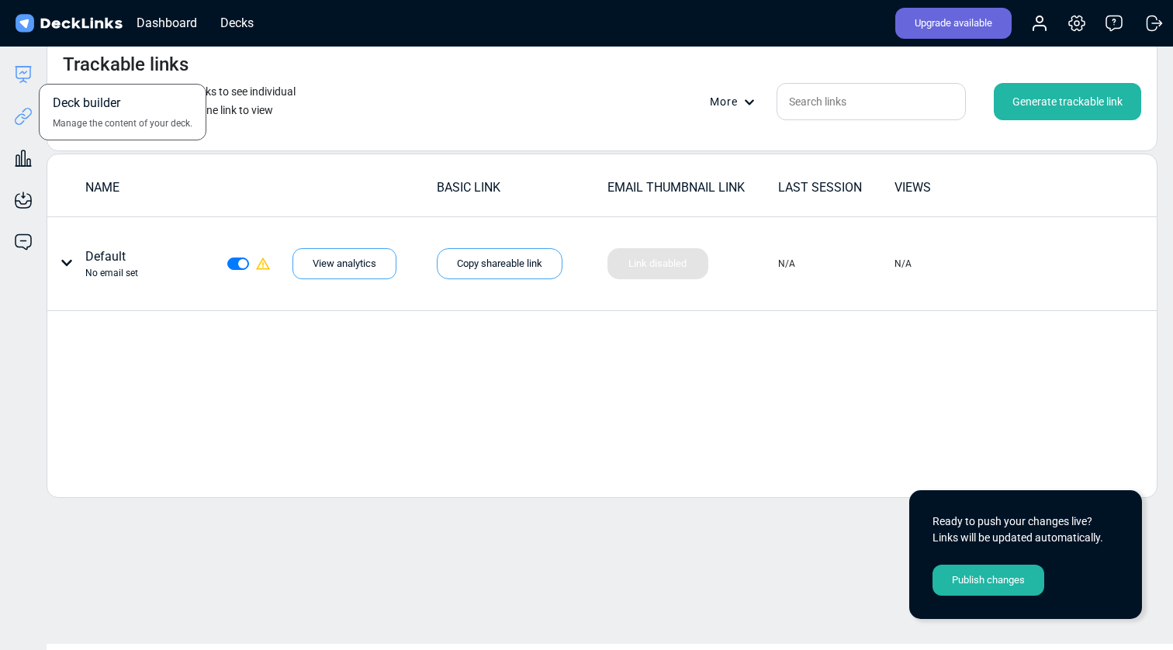
click at [18, 71] on icon at bounding box center [23, 74] width 19 height 19
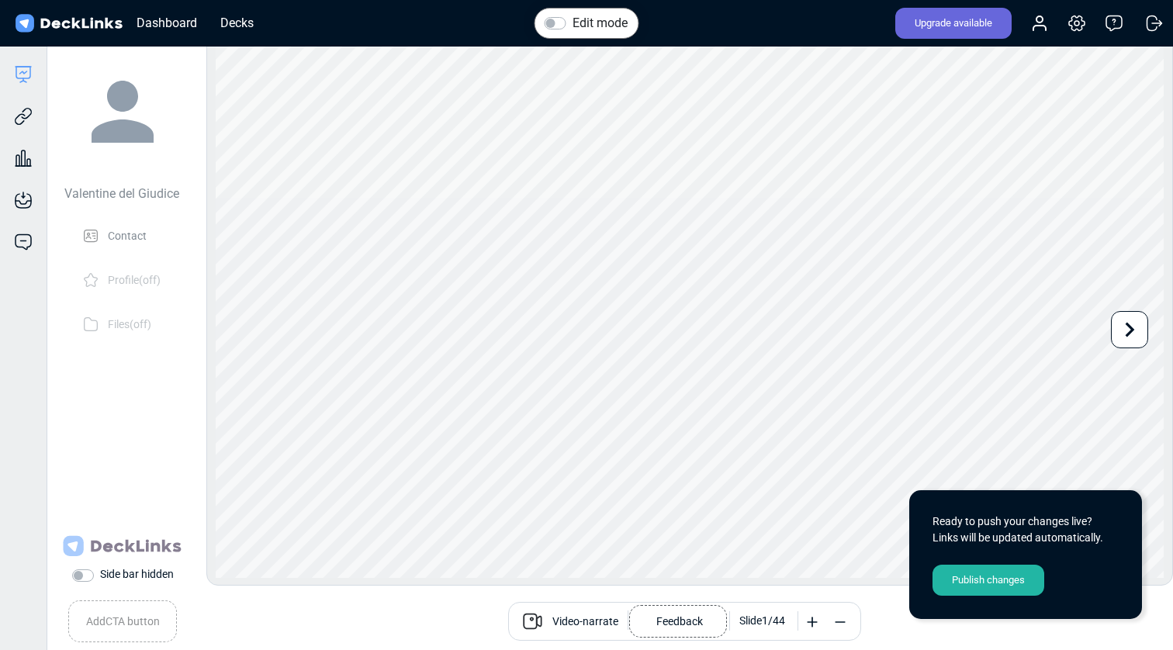
click at [100, 576] on label "Side bar hidden" at bounding box center [137, 574] width 74 height 16
click at [85, 576] on input "Side bar hidden" at bounding box center [78, 574] width 12 height 16
click at [991, 581] on div "Publish changes" at bounding box center [988, 580] width 112 height 31
click at [100, 574] on label "Side bar visible" at bounding box center [135, 574] width 71 height 16
click at [78, 574] on input "Side bar visible" at bounding box center [78, 574] width 12 height 16
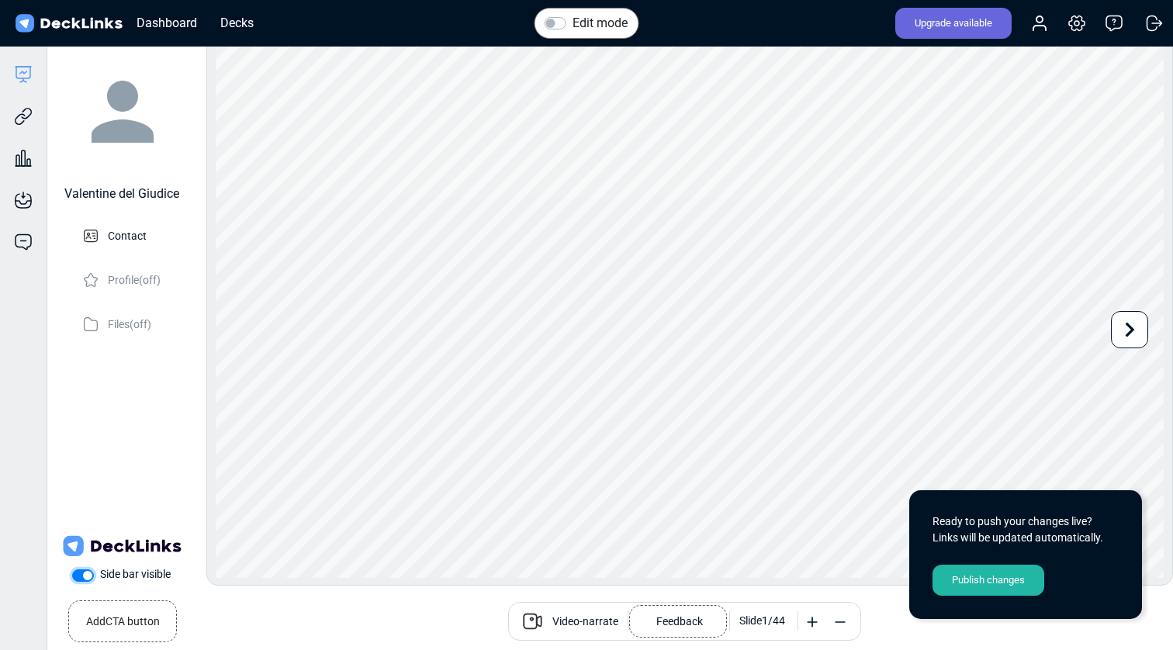
checkbox input "false"
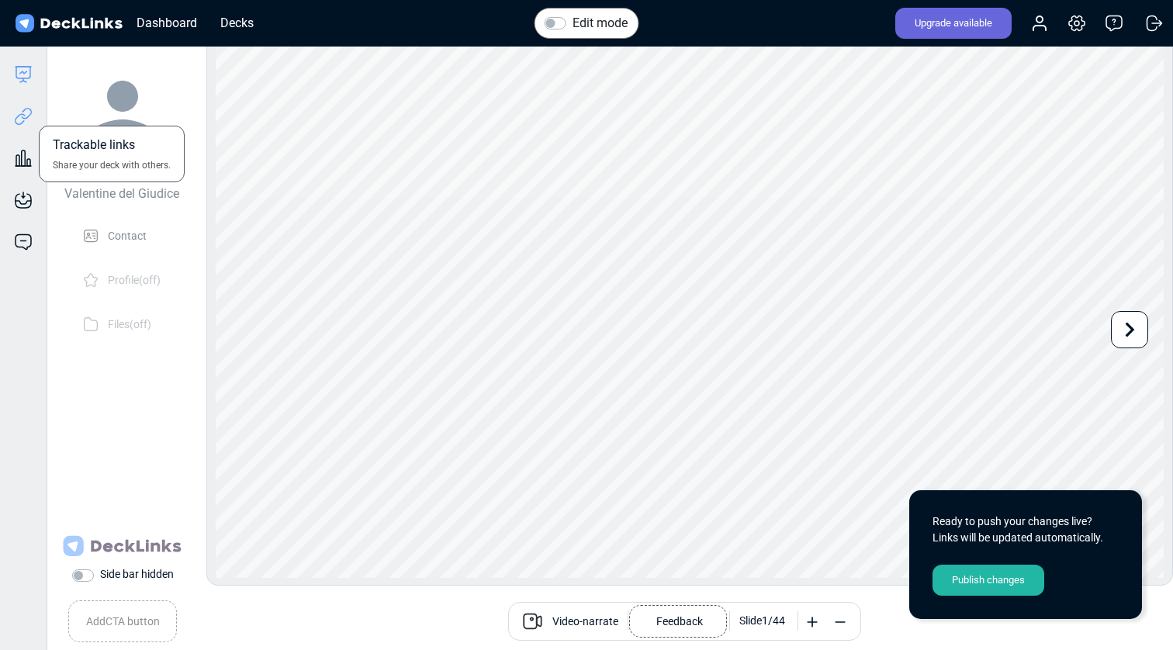
click at [19, 123] on icon at bounding box center [23, 116] width 19 height 19
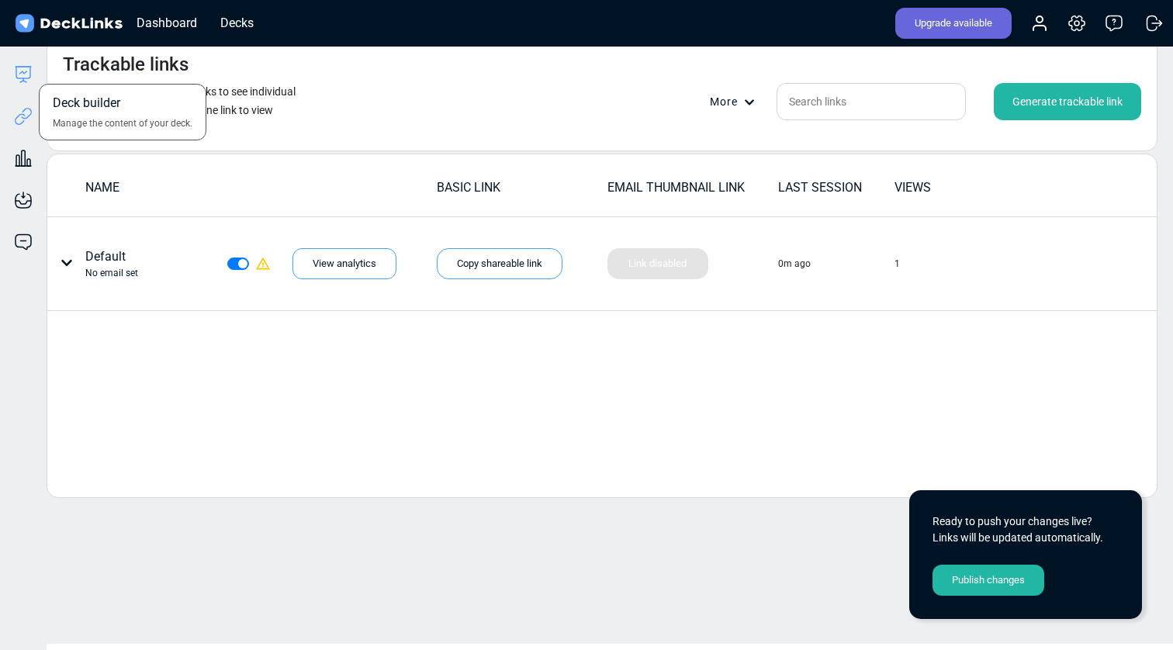
click at [26, 74] on icon at bounding box center [23, 74] width 19 height 19
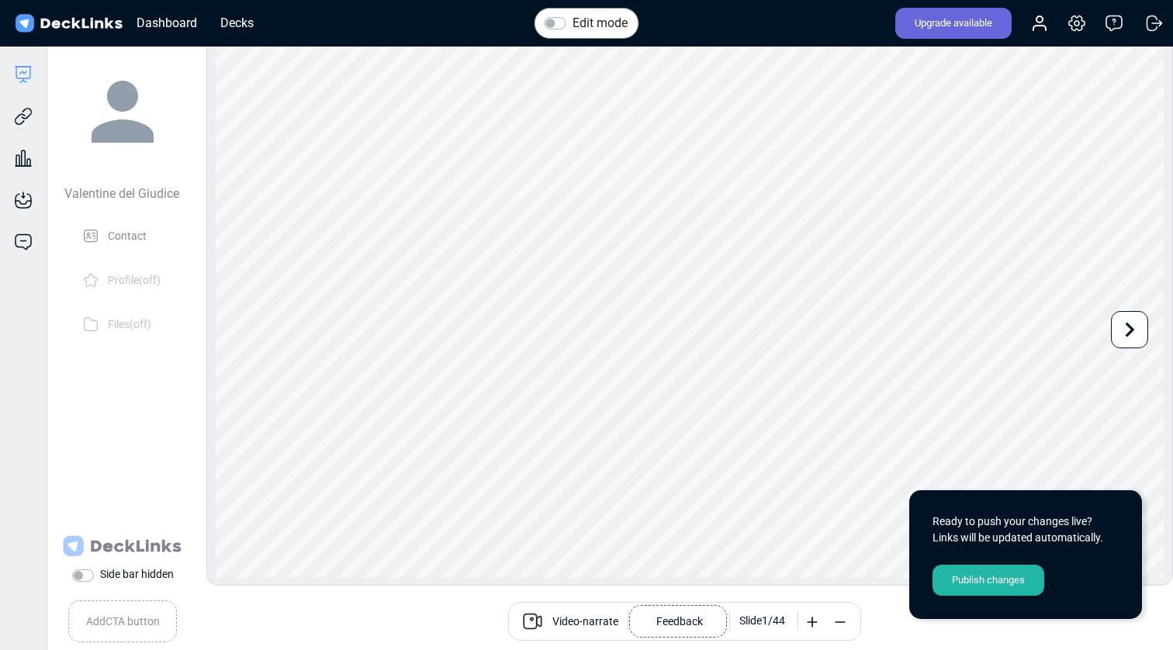
click at [100, 575] on label "Side bar hidden" at bounding box center [137, 574] width 74 height 16
click at [85, 575] on input "Side bar hidden" at bounding box center [78, 574] width 12 height 16
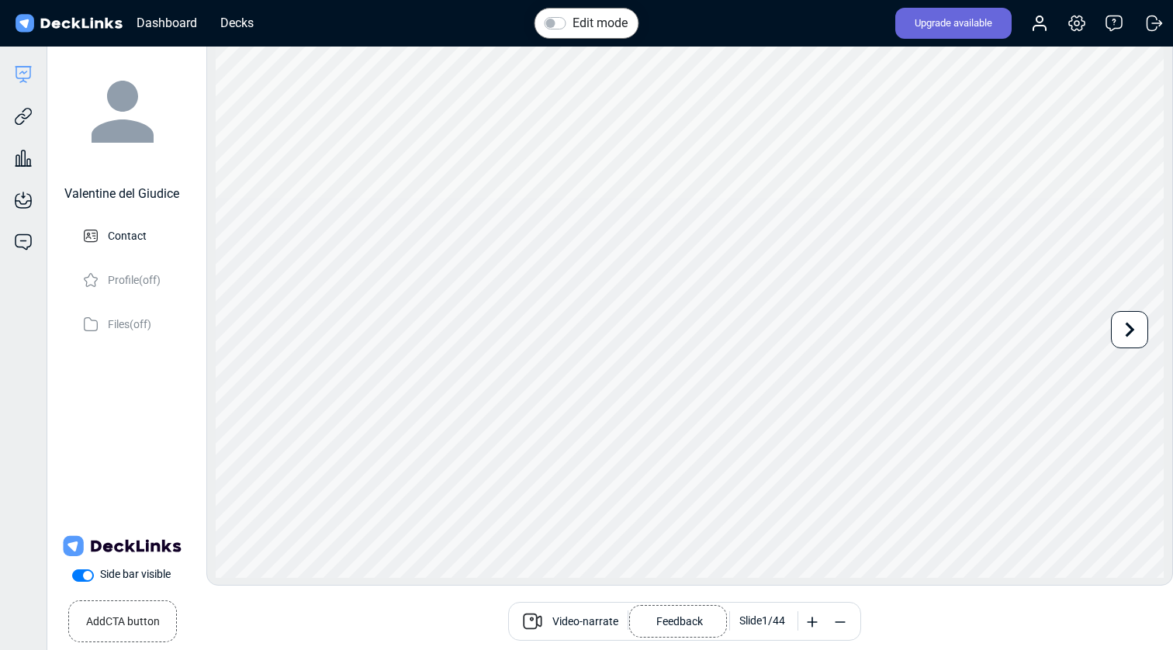
click at [100, 578] on label "Side bar visible" at bounding box center [135, 574] width 71 height 16
click at [79, 578] on input "Side bar visible" at bounding box center [78, 574] width 12 height 16
checkbox input "false"
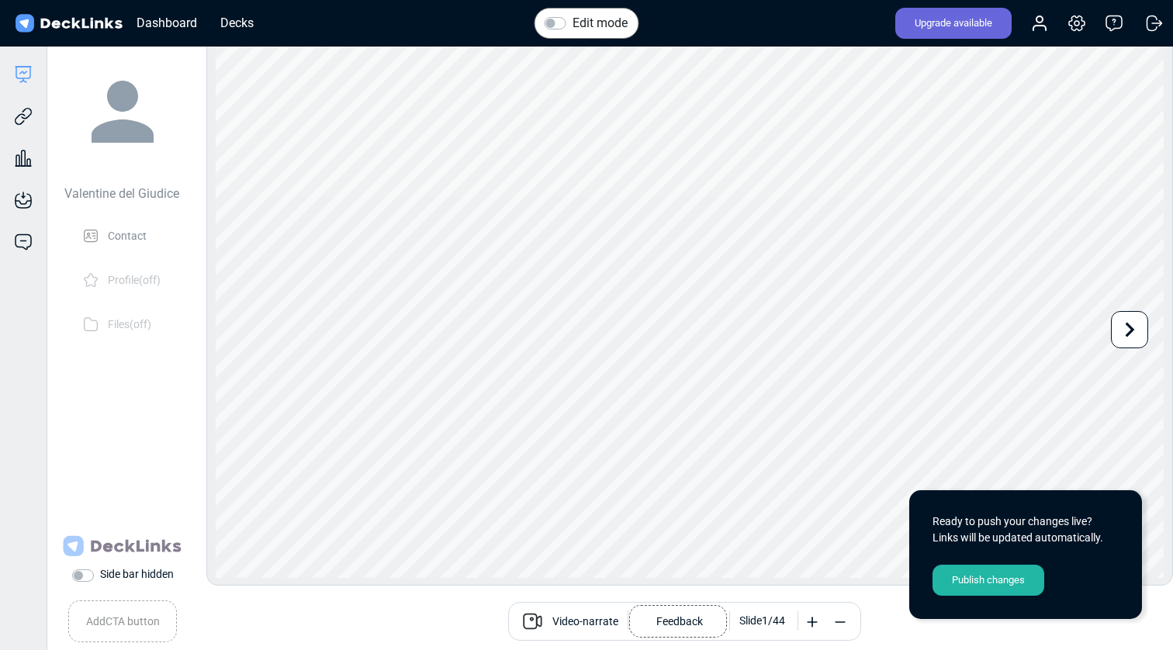
click at [1006, 590] on div "Publish changes" at bounding box center [988, 580] width 112 height 31
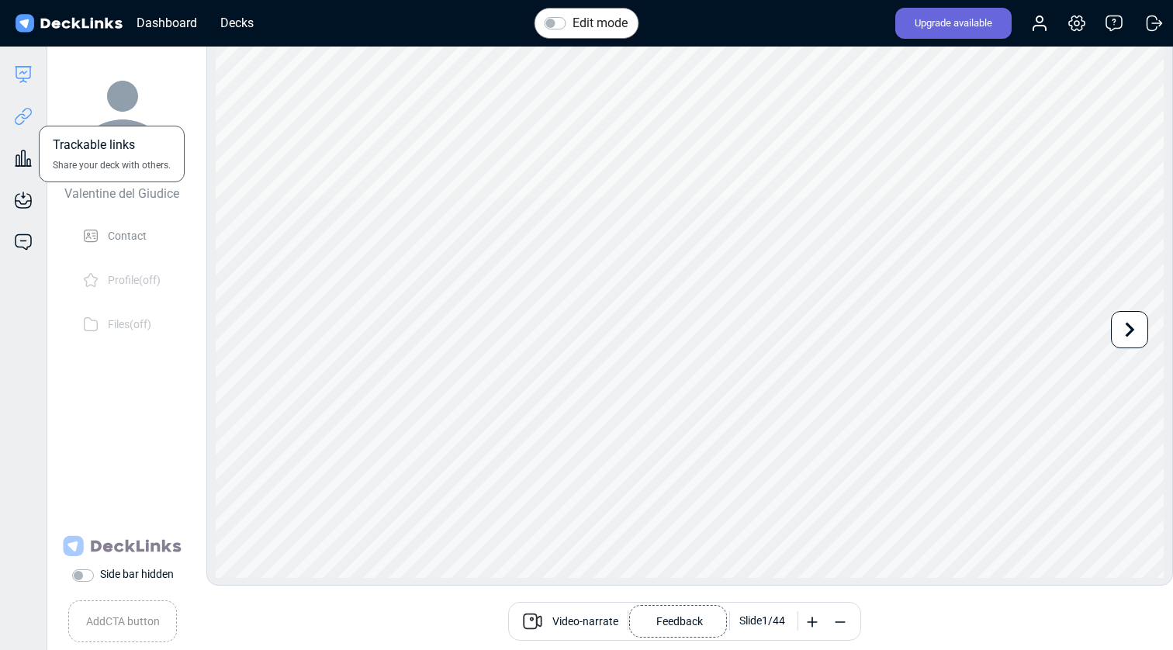
click at [19, 113] on icon at bounding box center [23, 116] width 19 height 19
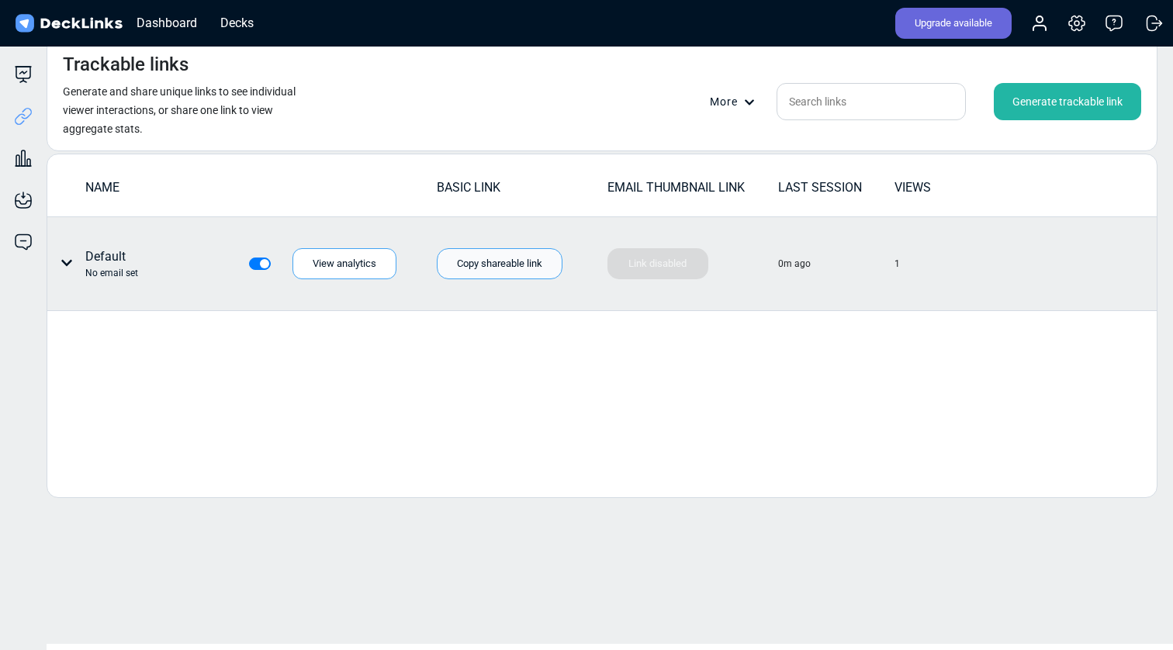
click at [530, 258] on div "Copy shareable link" at bounding box center [500, 263] width 126 height 31
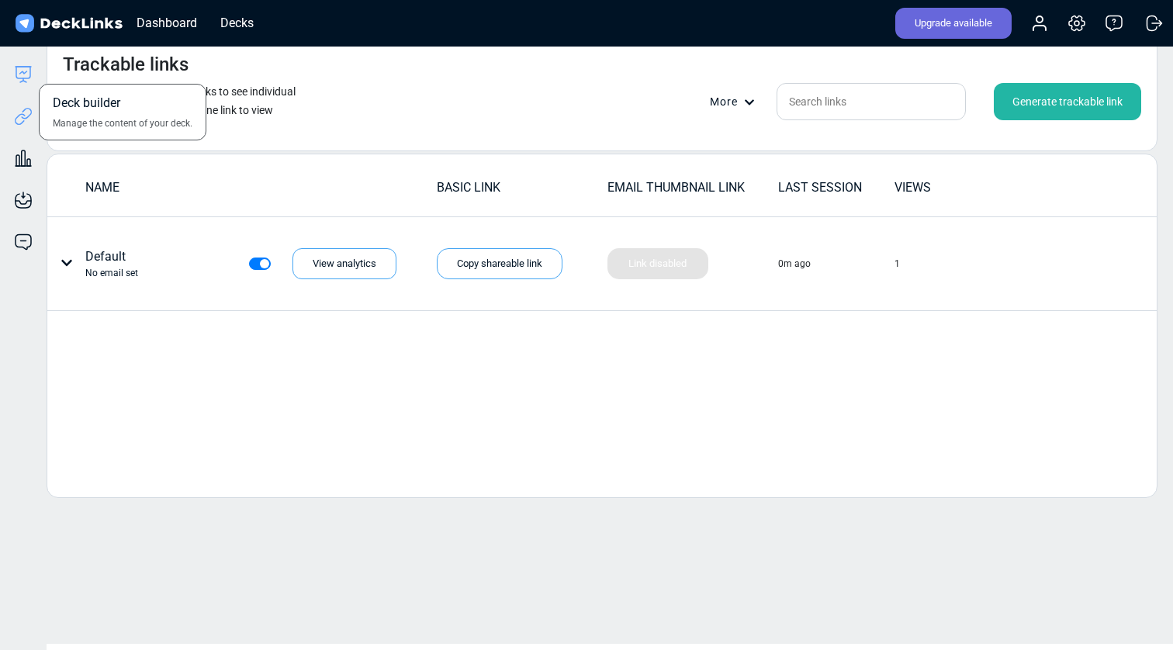
click at [27, 74] on icon at bounding box center [23, 74] width 19 height 19
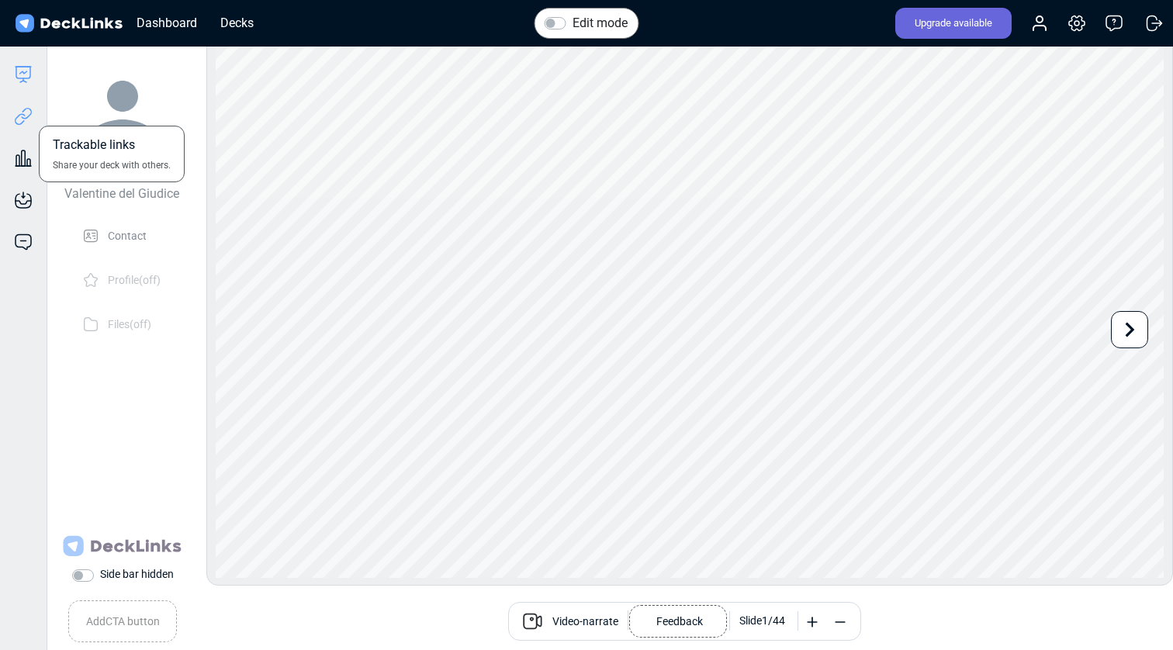
click at [28, 115] on icon at bounding box center [23, 116] width 19 height 19
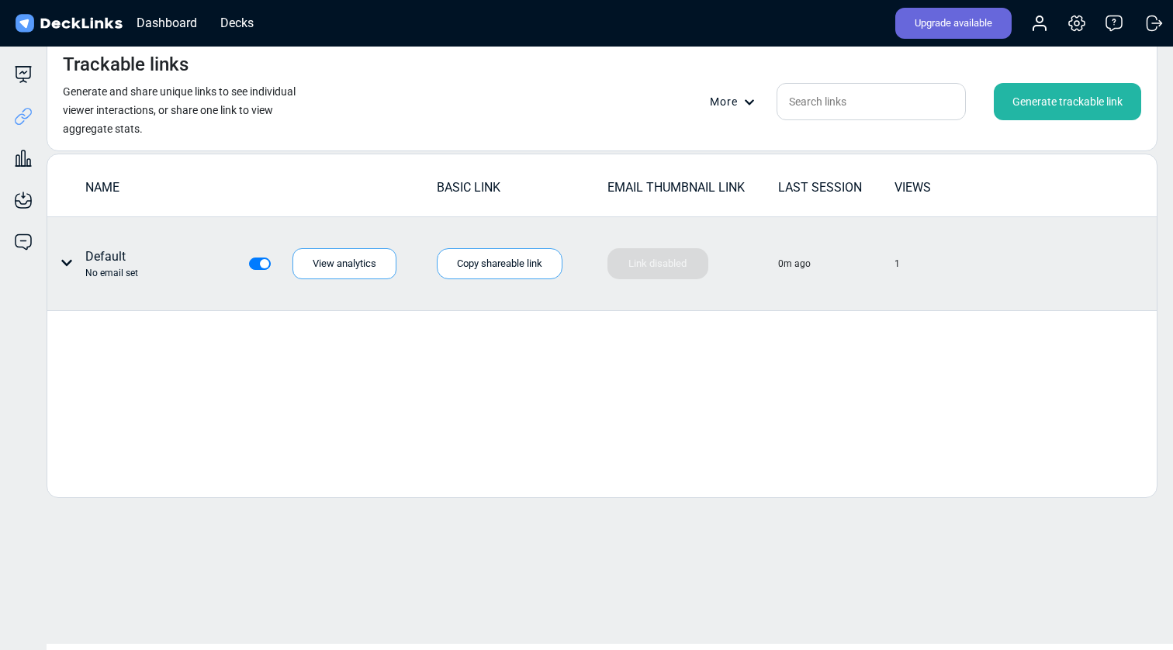
click at [106, 272] on div "No email set" at bounding box center [111, 273] width 53 height 14
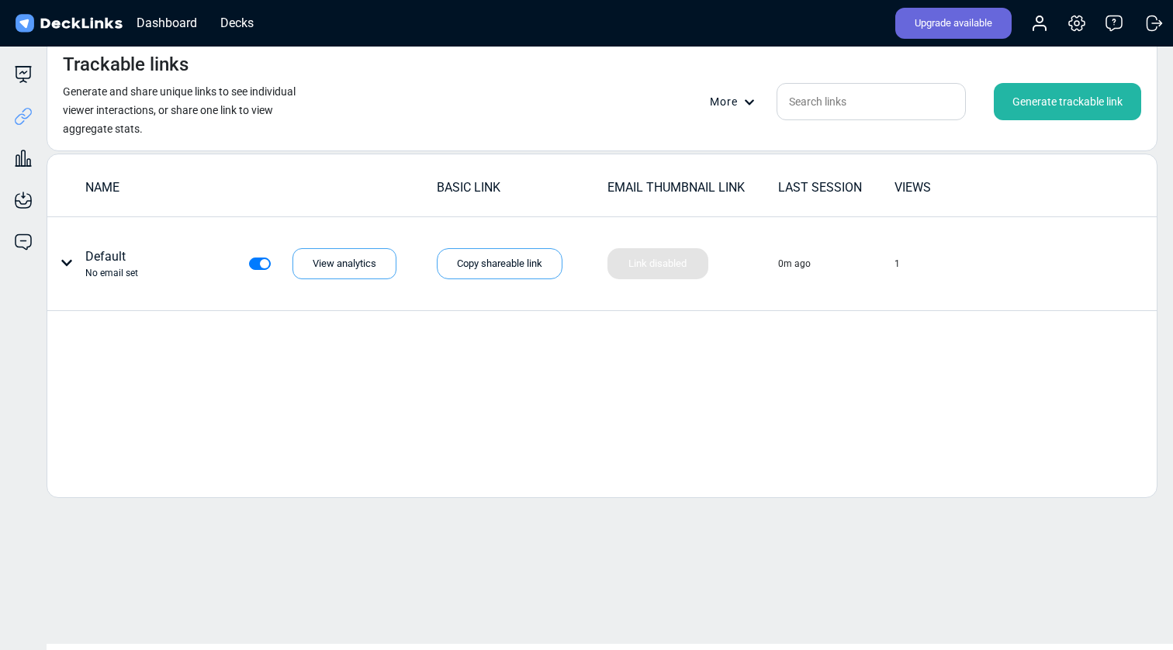
click at [1105, 108] on div "Generate trackable link" at bounding box center [1067, 101] width 147 height 37
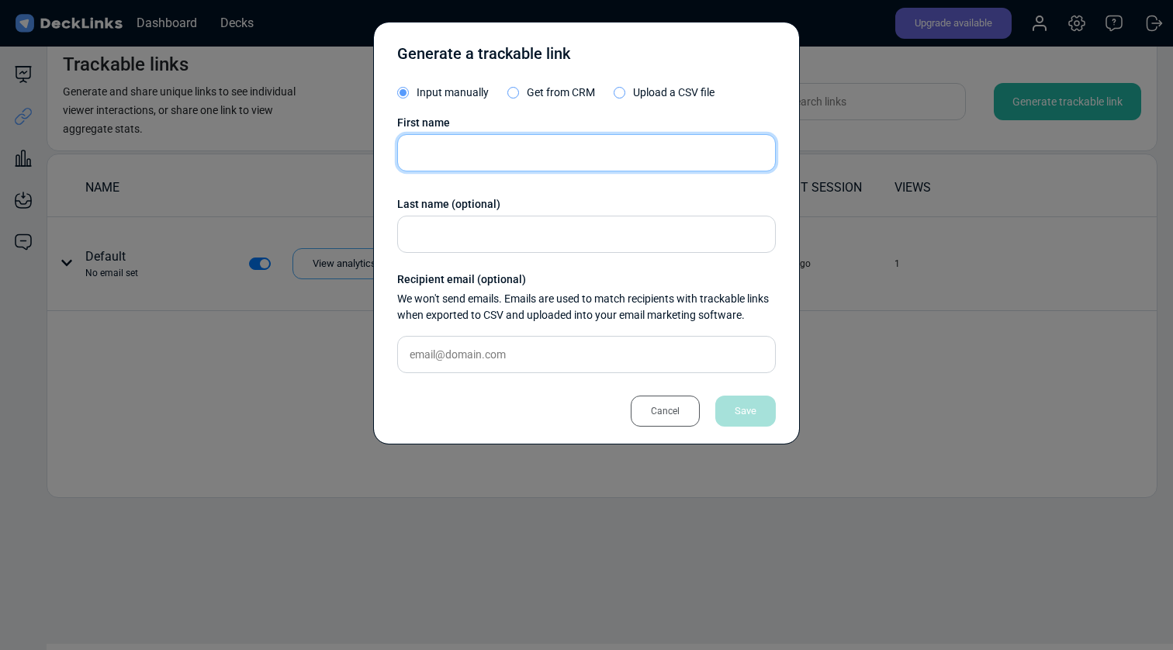
click at [711, 147] on input "text" at bounding box center [586, 152] width 379 height 37
type input "V"
paste input "Jérôme GARCIA - M DE MEGEVE <jgarcia@mdemegeve.com>,"
drag, startPoint x: 446, startPoint y: 151, endPoint x: 787, endPoint y: 151, distance: 340.6
click at [787, 151] on div "Generate a trackable link Input manually Get from CRM Upload a CSV file First n…" at bounding box center [586, 233] width 427 height 423
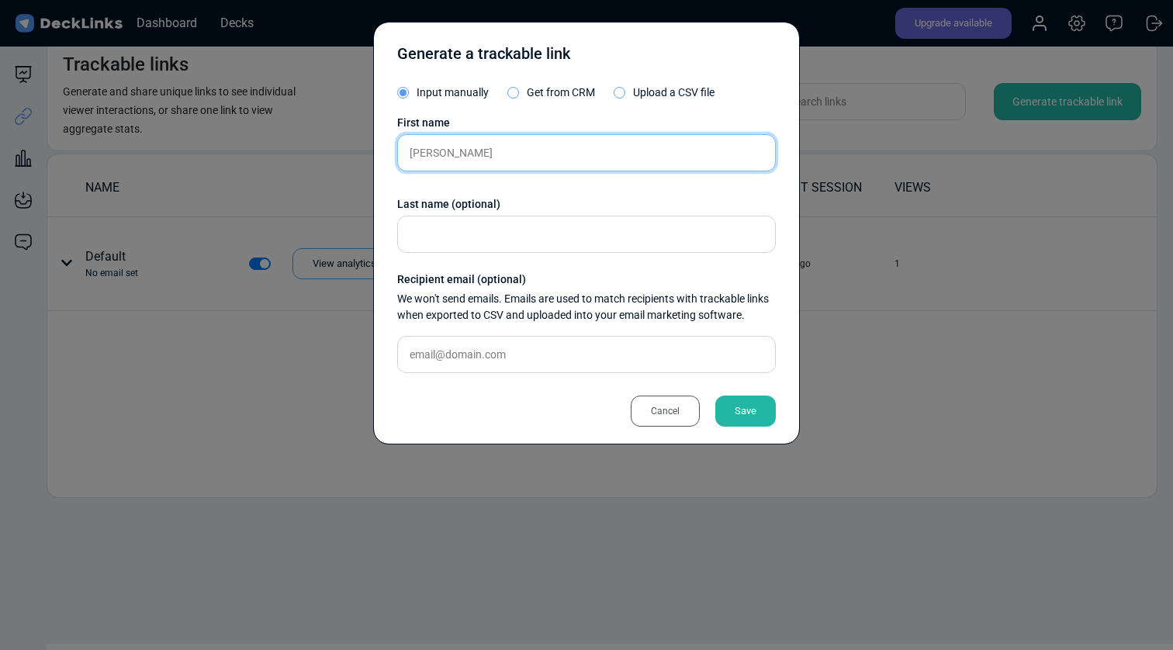
type input "Jérôme"
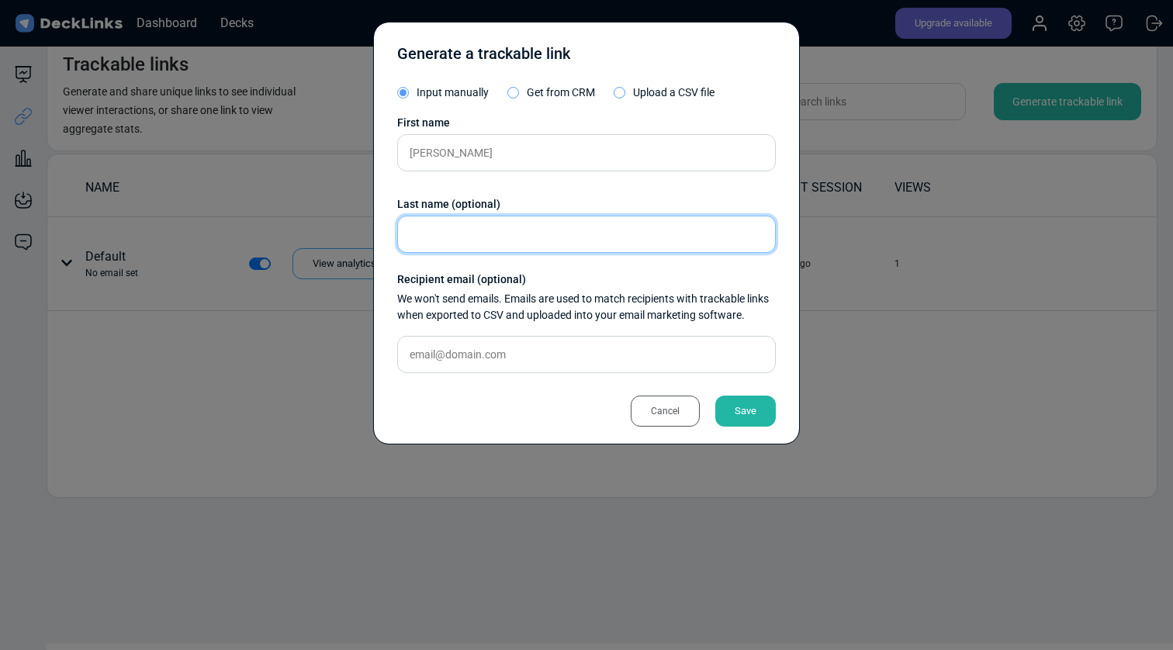
click at [543, 237] on input "text" at bounding box center [586, 234] width 379 height 37
paste input "GARCIA - M DE MEGEVE <jgarcia@mdemegeve.com>,"
drag, startPoint x: 451, startPoint y: 233, endPoint x: 847, endPoint y: 239, distance: 395.7
click at [847, 239] on div "Generate a trackable link Input manually Get from CRM Upload a CSV file First n…" at bounding box center [586, 325] width 1173 height 650
type input "GARCIA"
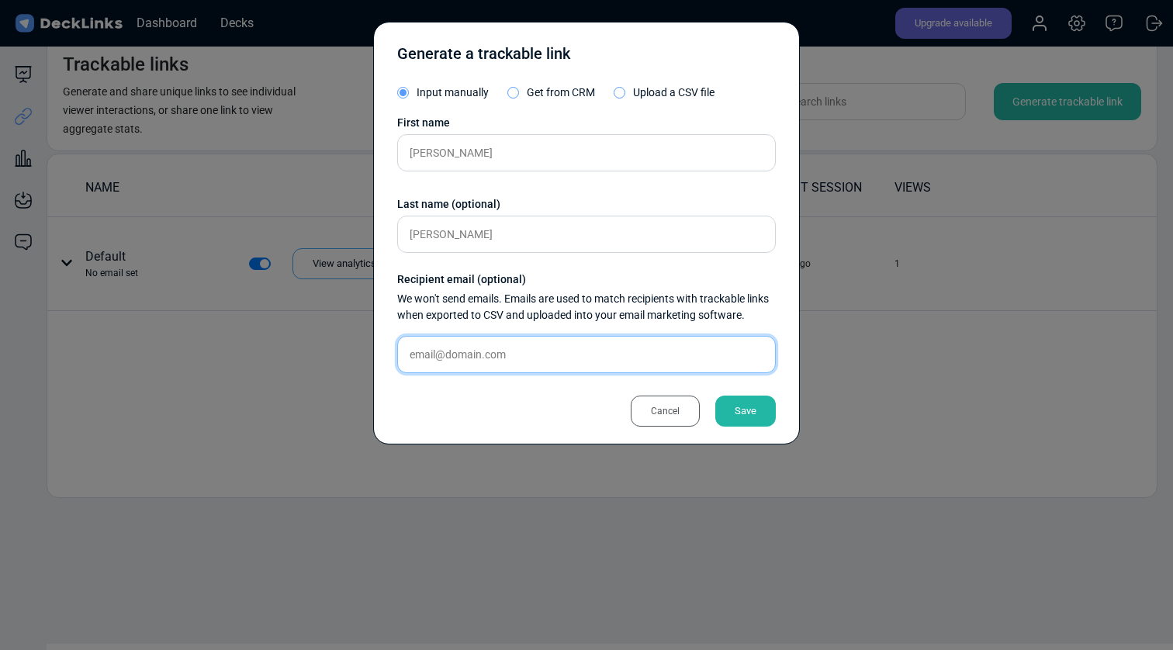
click at [548, 362] on input "text" at bounding box center [586, 354] width 379 height 37
paste input "- M DE MEGEVE <jgarcia@mdemegeve.com>,"
drag, startPoint x: 496, startPoint y: 353, endPoint x: 349, endPoint y: 353, distance: 146.6
click at [349, 353] on div "Generate a trackable link Input manually Get from CRM Upload a CSV file First n…" at bounding box center [586, 325] width 1173 height 650
click at [558, 351] on input "jgarcia@mdemegeve.com>," at bounding box center [586, 354] width 379 height 37
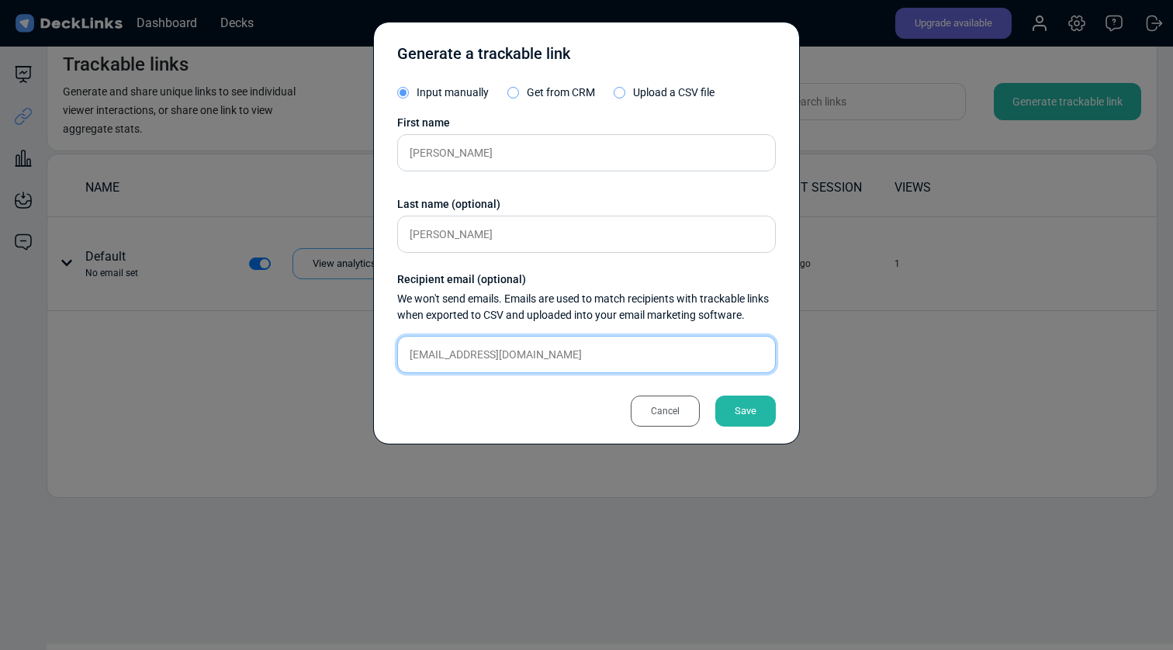
type input "[EMAIL_ADDRESS][DOMAIN_NAME]"
click at [756, 416] on div "Save" at bounding box center [745, 411] width 61 height 31
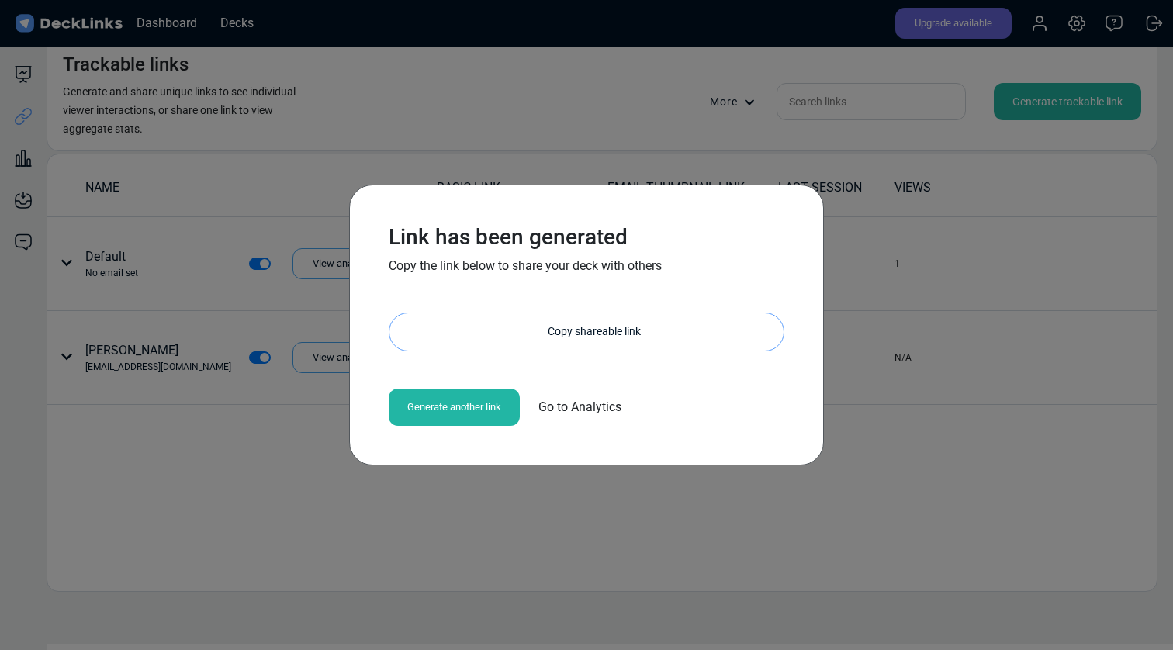
click at [589, 327] on div "Copy shareable link" at bounding box center [594, 331] width 379 height 37
click at [579, 407] on span "Go to Analytics" at bounding box center [579, 407] width 83 height 19
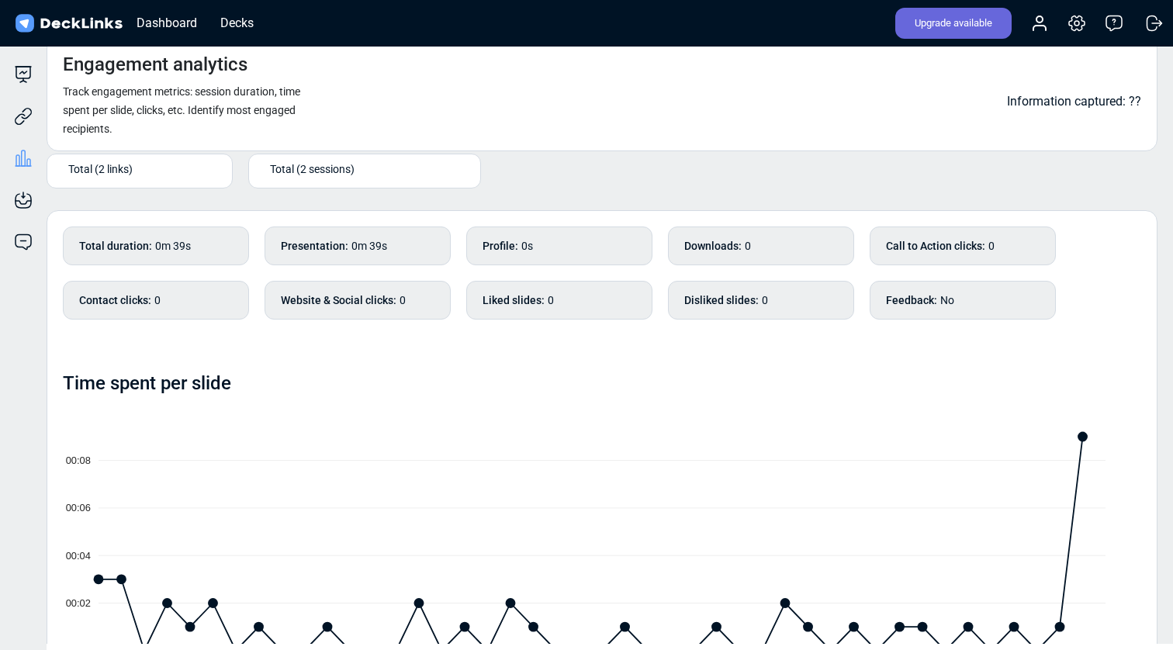
click at [176, 175] on div "Total (2 links)" at bounding box center [143, 169] width 150 height 16
click at [180, 213] on div "[PERSON_NAME]" at bounding box center [140, 216] width 158 height 14
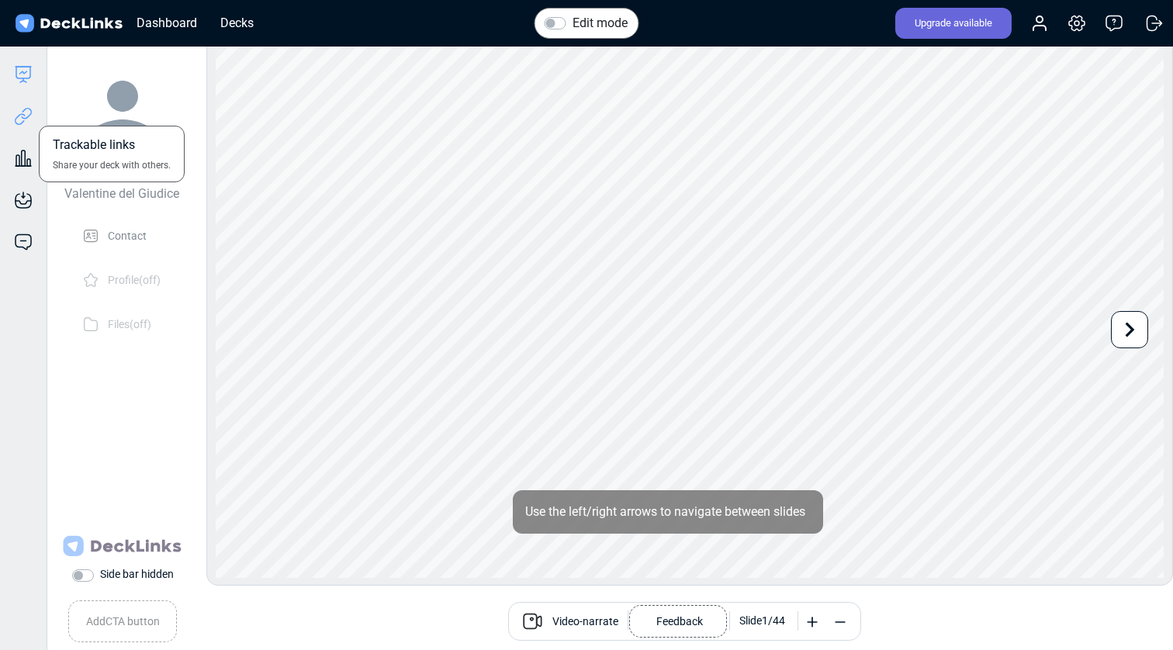
click at [26, 125] on icon at bounding box center [23, 116] width 19 height 19
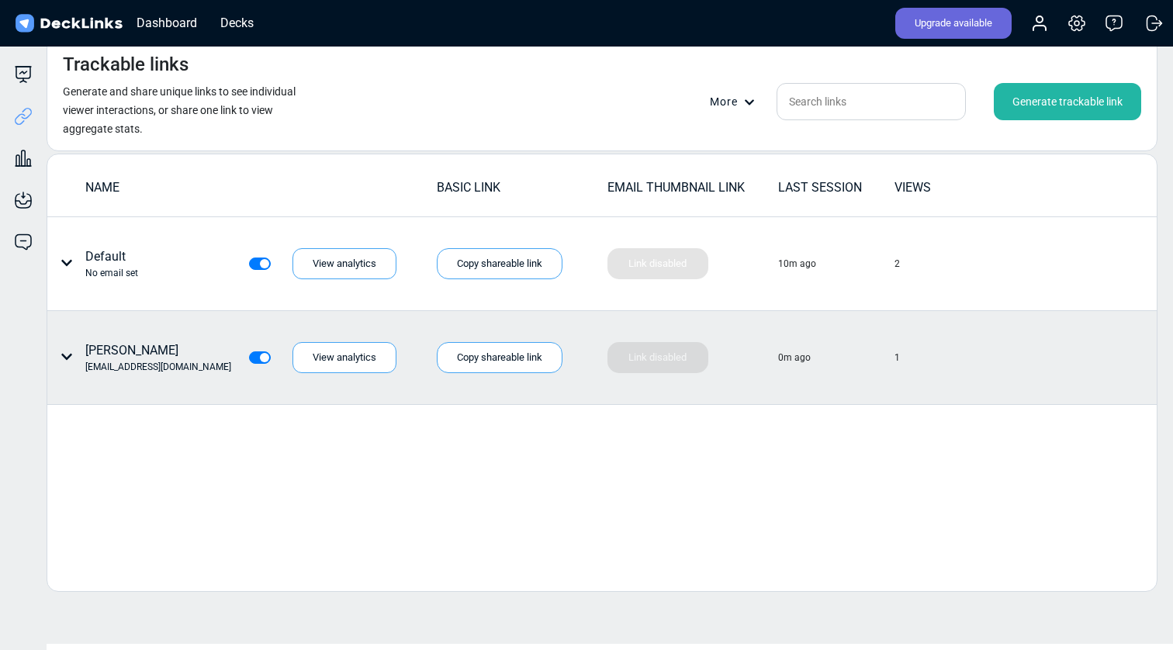
click at [811, 364] on div "0m ago" at bounding box center [835, 358] width 115 height 92
click at [323, 349] on div "View analytics" at bounding box center [344, 357] width 104 height 31
